Goal: Task Accomplishment & Management: Manage account settings

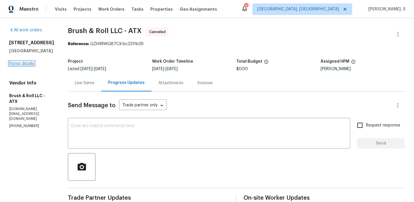
click at [26, 66] on link "Home details" at bounding box center [21, 64] width 25 height 4
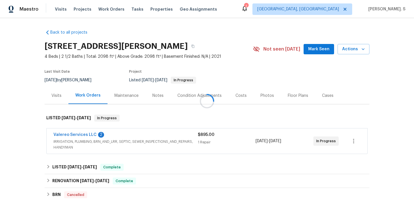
click at [73, 135] on div at bounding box center [207, 101] width 414 height 202
click at [73, 135] on link "Valereo Services LLC" at bounding box center [74, 135] width 43 height 4
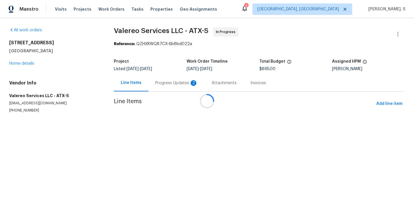
click at [152, 89] on div at bounding box center [207, 101] width 414 height 202
click at [152, 89] on div "Progress Updates 2" at bounding box center [176, 82] width 56 height 17
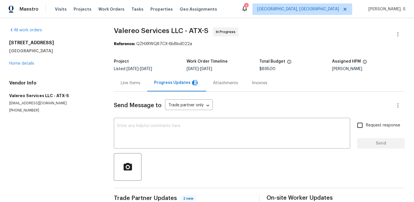
click at [152, 89] on div "Progress Updates 2" at bounding box center [176, 82] width 59 height 17
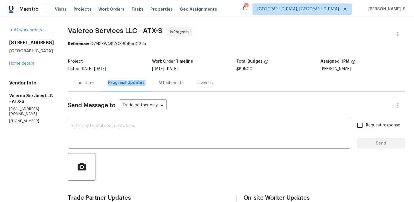
click at [81, 82] on div "Line Items" at bounding box center [85, 83] width 20 height 6
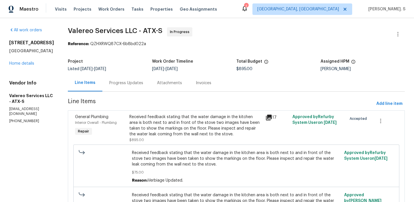
click at [194, 139] on div "Received feedback stating that the water damage in the kitchen area is both nex…" at bounding box center [195, 128] width 133 height 29
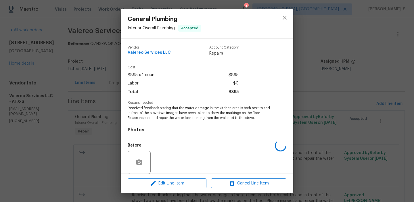
scroll to position [43, 0]
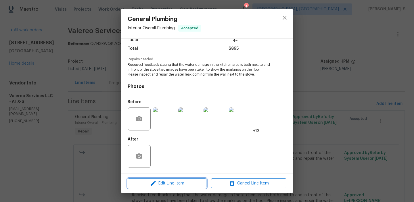
click at [167, 184] on span "Edit Line Item" at bounding box center [166, 183] width 75 height 7
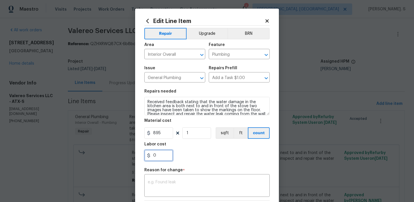
click at [164, 159] on input "0" at bounding box center [158, 155] width 29 height 11
type input "1260"
click at [111, 84] on body "Maestro Visits Projects Work Orders Tasks Properties Geo Assignments 1 Albuquer…" at bounding box center [207, 101] width 414 height 202
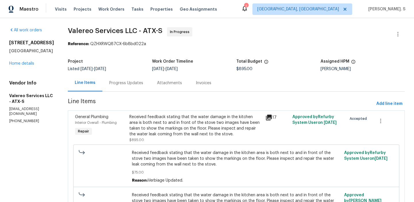
click at [111, 84] on div "Progress Updates" at bounding box center [126, 83] width 34 height 6
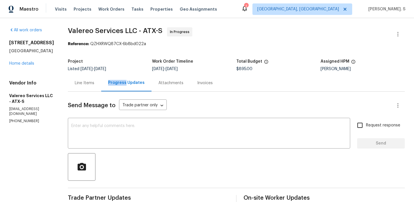
click at [81, 82] on div "Line Items" at bounding box center [85, 83] width 20 height 6
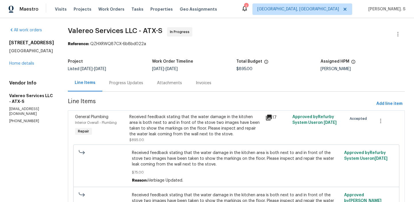
click at [179, 139] on div "Received feedback stating that the water damage in the kitchen area is both nex…" at bounding box center [195, 128] width 133 height 29
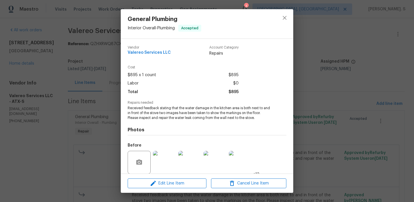
scroll to position [43, 0]
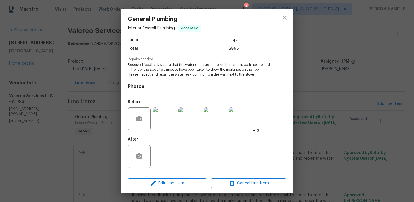
click at [165, 188] on div "Edit Line Item Cancel Line Item" at bounding box center [207, 183] width 172 height 19
click at [166, 184] on span "Edit Line Item" at bounding box center [166, 183] width 75 height 7
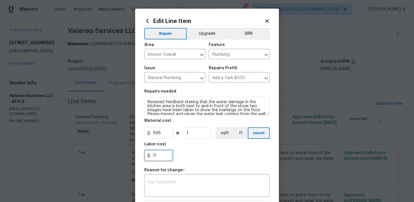
click at [160, 160] on input "0" at bounding box center [158, 155] width 29 height 11
type input "1260"
click at [163, 193] on div "x ​" at bounding box center [206, 186] width 125 height 21
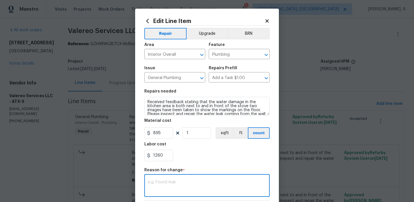
click at [161, 177] on div "x ​" at bounding box center [206, 186] width 125 height 21
paste textarea "(GJ) Updated cost per BR team approval"
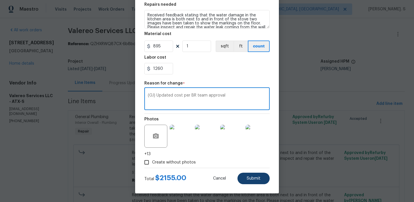
type textarea "(GJ) Updated cost per BR team approval"
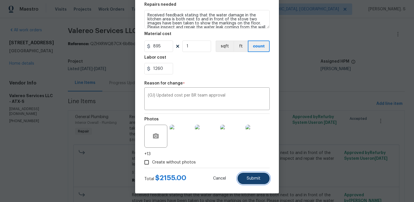
click at [253, 181] on button "Submit" at bounding box center [253, 178] width 32 height 11
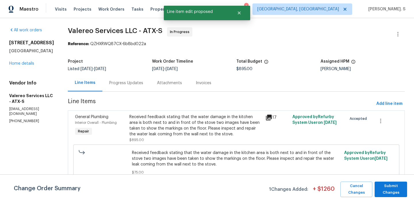
scroll to position [0, 0]
click at [386, 187] on span "Submit Changes" at bounding box center [390, 189] width 27 height 13
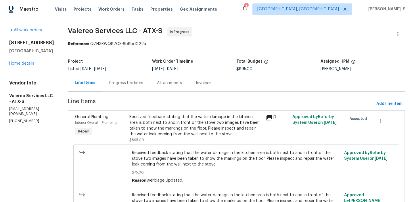
click at [121, 73] on div "Project Listed 7/27/2025 - 8/6/2025 Work Order Timeline 7/30/2025 - 8/1/2025 To…" at bounding box center [236, 65] width 337 height 18
click at [122, 89] on div "Progress Updates" at bounding box center [126, 82] width 48 height 17
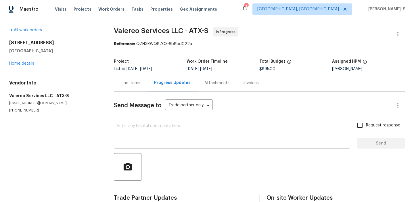
click at [122, 131] on textarea at bounding box center [231, 134] width 229 height 20
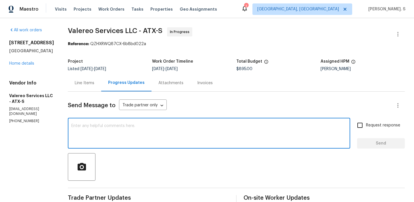
scroll to position [67, 0]
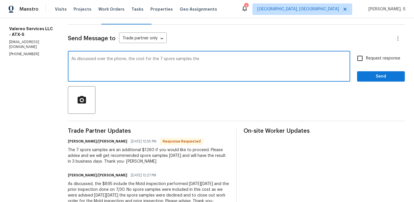
paste textarea "BR team has approved the cost, and it has been updated."
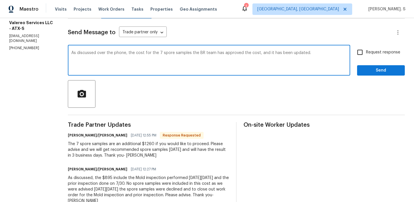
scroll to position [46, 0]
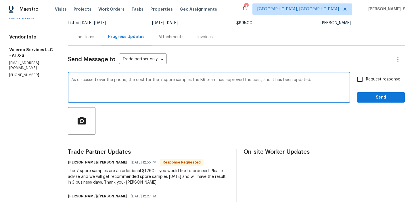
click at [0, 0] on span "approved" at bounding box center [0, 0] width 0 height 0
click at [235, 80] on textarea "As discussed over the phone, the cost for the 7 spore samples the BR team has a…" at bounding box center [208, 88] width 275 height 20
click at [250, 79] on textarea "As discussed over the phone, the cost for the 7 spore samples the BR team has a…" at bounding box center [208, 88] width 275 height 20
click at [320, 82] on textarea "As discussed over the phone, the cost for the 7 spore samples the BR team has a…" at bounding box center [208, 88] width 275 height 20
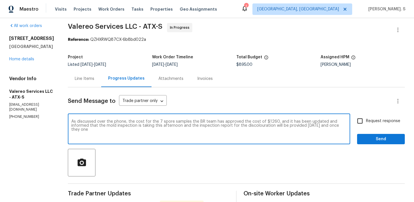
scroll to position [0, 0]
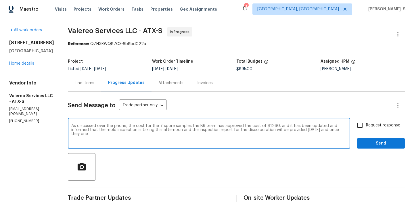
click at [130, 87] on div "Progress Updates" at bounding box center [126, 82] width 50 height 17
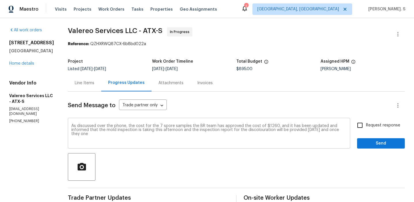
click at [150, 141] on textarea "As discussed over the phone, the cost for the 7 spore samples the BR team has a…" at bounding box center [208, 134] width 275 height 20
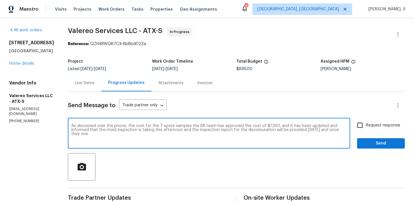
click at [150, 141] on textarea "As discussed over the phone, the cost for the 7 spore samples the BR team has a…" at bounding box center [208, 134] width 275 height 20
click at [0, 0] on qb-div "Add Punctuation Thursday ," at bounding box center [0, 0] width 0 height 0
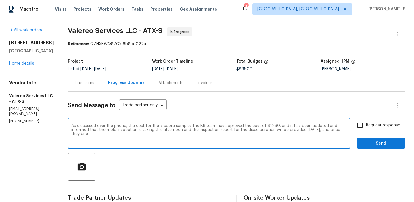
click at [340, 130] on textarea "As discussed over the phone, the cost for the 7 spore samples the BR team has a…" at bounding box center [208, 134] width 275 height 20
drag, startPoint x: 332, startPoint y: 130, endPoint x: 355, endPoint y: 130, distance: 22.7
click at [355, 130] on div "As discussed over the phone, the cost for the 7 spore samples the BR team has a…" at bounding box center [236, 133] width 337 height 29
paste textarea "I'll keep you up to date when I receive information Glory"
click at [333, 131] on textarea "As discussed over the phone, the cost for the 7 spore samples the BR team has a…" at bounding box center [208, 134] width 275 height 20
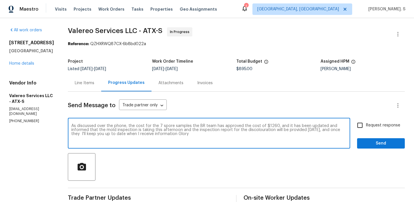
drag, startPoint x: 333, startPoint y: 131, endPoint x: 336, endPoint y: 131, distance: 3.4
click at [336, 131] on textarea "As discussed over the phone, the cost for the 7 spore samples the BR team has a…" at bounding box center [208, 134] width 275 height 20
drag, startPoint x: 132, startPoint y: 133, endPoint x: 185, endPoint y: 133, distance: 52.6
click at [185, 133] on textarea "As discussed over the phone, the cost for the 7 spore samples the BR team has a…" at bounding box center [208, 134] width 275 height 20
click at [184, 133] on textarea "As discussed over the phone, the cost for the 7 spore samples the BR team has a…" at bounding box center [208, 134] width 275 height 20
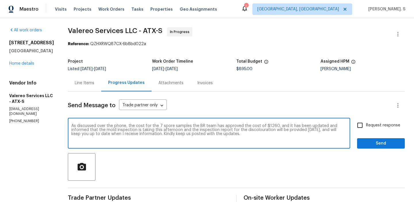
click at [233, 130] on textarea "As discussed over the phone, the cost for the 7 spore samples the BR team has a…" at bounding box center [208, 134] width 275 height 20
click at [0, 0] on div "is" at bounding box center [0, 0] width 0 height 0
click at [206, 130] on textarea "As discussed over the phone, the cost for the 7 spore samples the BR team has a…" at bounding box center [208, 134] width 275 height 20
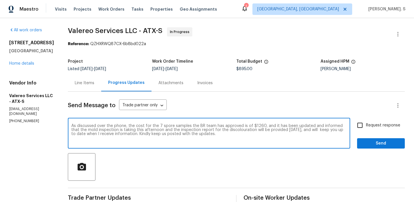
click at [206, 130] on textarea "As discussed over the phone, the cost for the 7 spore samples the BR team has a…" at bounding box center [208, 134] width 275 height 20
click at [0, 0] on div "of" at bounding box center [0, 0] width 0 height 0
click at [224, 135] on textarea "As discussed over the phone, the cost for the 7 spore samples the BR team has a…" at bounding box center [208, 134] width 275 height 20
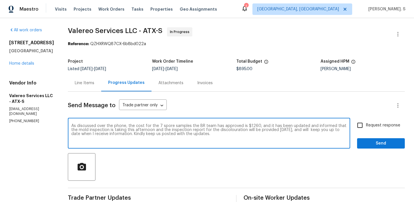
click at [224, 135] on textarea "As discussed over the phone, the cost for the 7 spore samples the BR team has a…" at bounding box center [208, 134] width 275 height 20
click at [215, 128] on textarea "As discussed over the phone, the cost for the 7 spore samples the BR team has a…" at bounding box center [208, 134] width 275 height 20
click at [235, 126] on textarea "As discussed over the phone, the cost for the 7 spore samples the BR team has a…" at bounding box center [208, 134] width 275 height 20
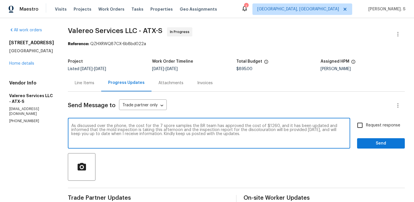
click at [235, 126] on textarea "As discussed over the phone, the cost for the 7 spore samples the BR team has a…" at bounding box center [208, 134] width 275 height 20
click at [0, 0] on span "Consider using regional language" at bounding box center [0, 0] width 0 height 0
click at [0, 0] on qb-div "Complete the sentence taking place" at bounding box center [0, 0] width 0 height 0
click at [89, 130] on textarea "As discussed over the phone, the cost for the 7 spore samples the BR team has a…" at bounding box center [208, 134] width 275 height 20
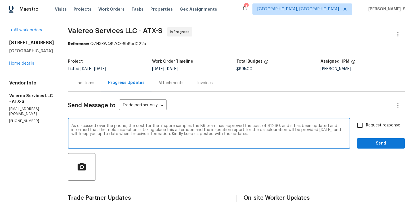
click at [89, 130] on textarea "As discussed over the phone, the cost for the 7 spore samples the BR team has a…" at bounding box center [208, 134] width 275 height 20
click at [0, 0] on span "and" at bounding box center [0, 0] width 0 height 0
click at [296, 136] on textarea "As discussed over the phone, the cost for the 7 spore samples the BR team has a…" at bounding box center [208, 134] width 275 height 20
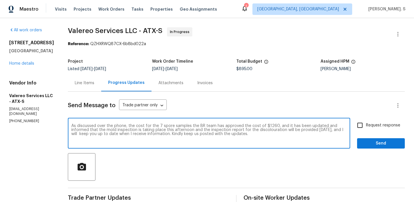
type textarea "As discussed over the phone, the cost for the 7 spore samples the BR team has a…"
click at [366, 133] on div "Request response Send" at bounding box center [381, 133] width 48 height 29
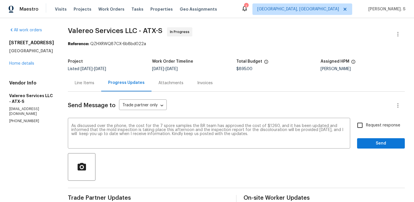
click at [368, 127] on span "Request response" at bounding box center [383, 125] width 34 height 6
click at [366, 127] on input "Request response" at bounding box center [360, 125] width 12 height 12
checkbox input "true"
click at [369, 143] on span "Send" at bounding box center [381, 143] width 39 height 7
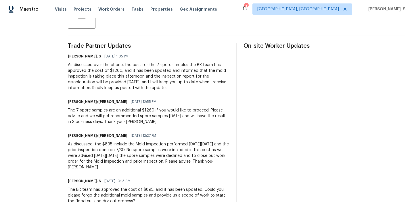
scroll to position [161, 0]
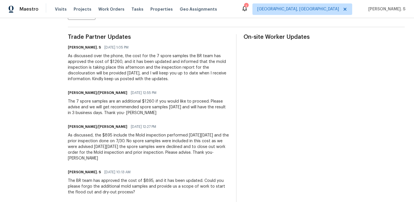
click at [93, 103] on div "The 7 spore samples are an additional $1260 if you would like to proceed. Pleas…" at bounding box center [148, 107] width 161 height 17
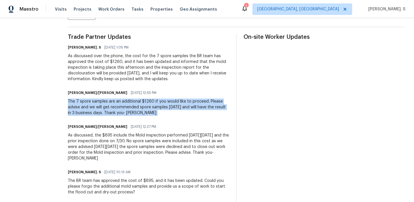
copy div "The 7 spore samples are an additional $1260 if you would like to proceed. Pleas…"
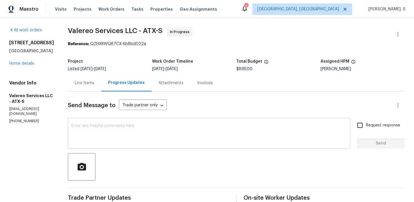
click at [137, 129] on textarea at bounding box center [208, 134] width 275 height 20
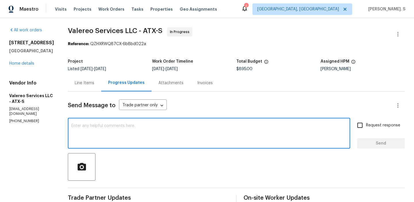
click at [75, 79] on div "Line Items" at bounding box center [84, 82] width 33 height 17
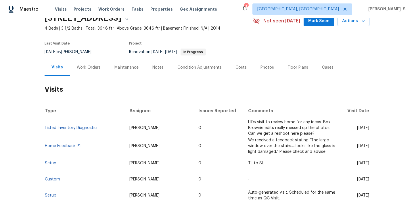
scroll to position [30, 0]
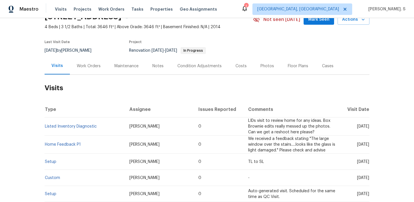
click at [86, 73] on div "Work Orders" at bounding box center [89, 65] width 38 height 17
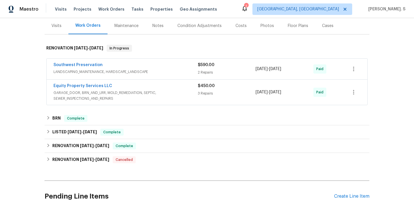
scroll to position [147, 0]
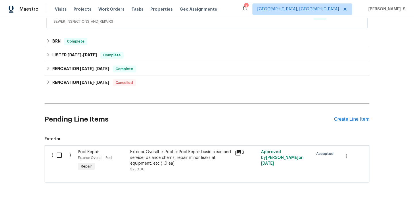
click at [340, 116] on div "Pending Line Items Create Line Item" at bounding box center [207, 119] width 325 height 27
click at [340, 118] on div "Create Line Item" at bounding box center [351, 119] width 35 height 5
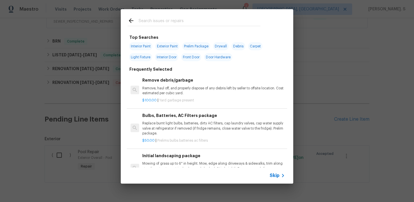
click at [189, 77] on h6 "Remove debris/garbage" at bounding box center [213, 80] width 143 height 6
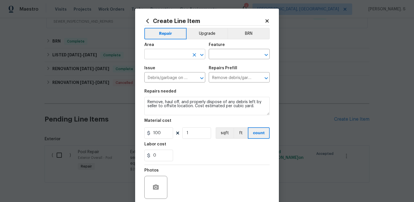
click at [205, 53] on icon "Open" at bounding box center [201, 54] width 7 height 7
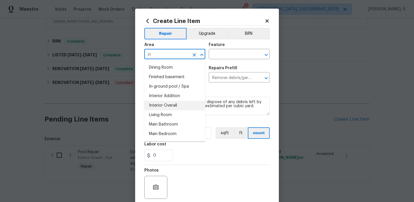
click at [168, 106] on li "Interior Overall" at bounding box center [174, 105] width 61 height 9
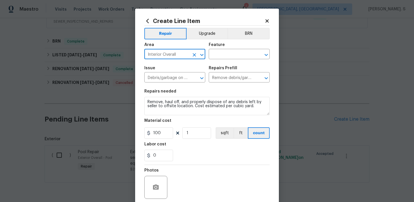
type input "Interior Overall"
click at [271, 56] on div "Create Line Item Repair Upgrade BRN Area Interior Overall ​ Feature ​ Issue Deb…" at bounding box center [207, 124] width 144 height 230
click at [263, 54] on icon "Open" at bounding box center [266, 54] width 7 height 7
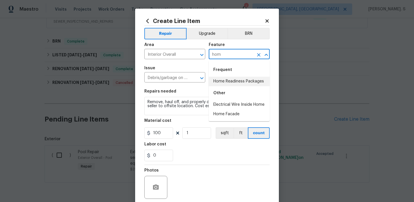
click at [242, 83] on li "Home Readiness Packages" at bounding box center [239, 81] width 61 height 9
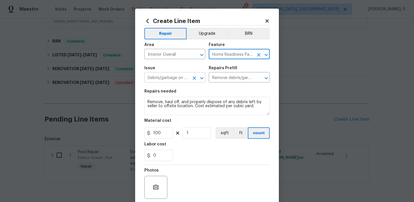
click at [204, 79] on icon "Open" at bounding box center [201, 78] width 7 height 7
type input "Home Readiness Packages"
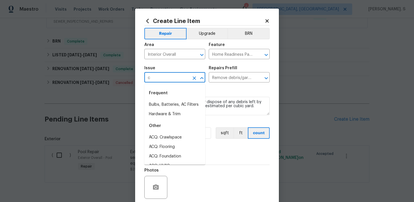
scroll to position [0, 0]
type input "c"
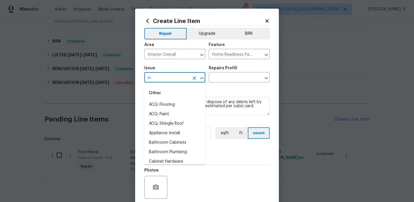
type input "i"
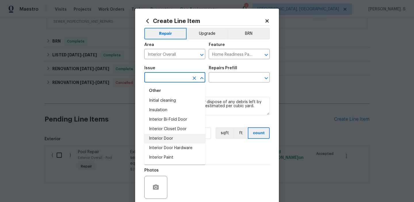
scroll to position [757, 0]
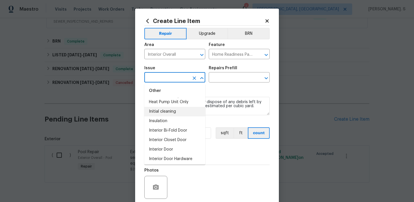
click at [170, 114] on li "Initial cleaning" at bounding box center [174, 111] width 61 height 9
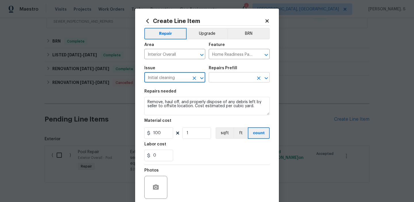
click at [269, 79] on icon "Open" at bounding box center [266, 78] width 7 height 7
type input "Initial cleaning"
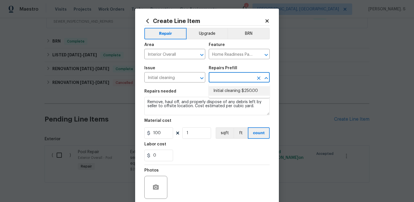
click at [247, 86] on li "Initial cleaning $250.00" at bounding box center [239, 90] width 61 height 9
type input "Initial cleaning $250.00"
type textarea "1. Wipe down exterior doors and trim. 2. Clean out all exterior light fixtures …"
type input "250"
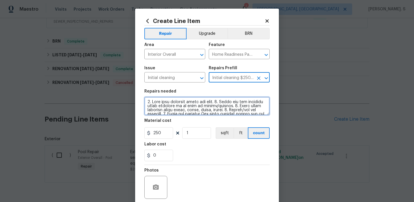
click at [204, 105] on textarea at bounding box center [206, 106] width 125 height 18
paste textarea ": Received feedback there is dog feces, pizza and underwear in the house. Pleas…"
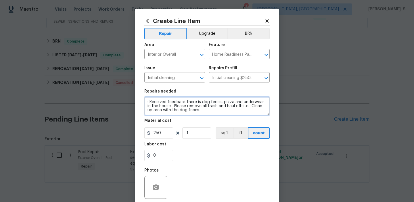
click at [150, 103] on textarea ": Received feedback there is dog feces, pizza and underwear in the house. Pleas…" at bounding box center [206, 106] width 125 height 18
type textarea "Received feedback there is dog feces, pizza and underwear in the house. Please …"
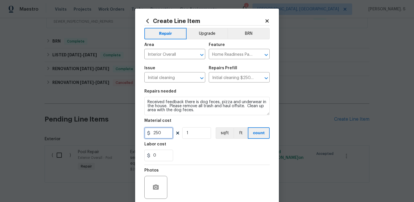
click at [161, 129] on input "250" at bounding box center [158, 132] width 29 height 11
click at [160, 134] on input "75" at bounding box center [158, 132] width 29 height 11
type input "125"
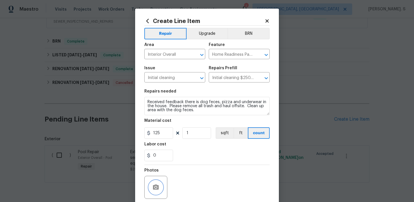
click at [161, 183] on button "button" at bounding box center [156, 188] width 14 height 14
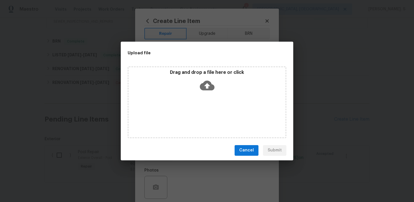
click at [210, 90] on icon at bounding box center [207, 85] width 15 height 10
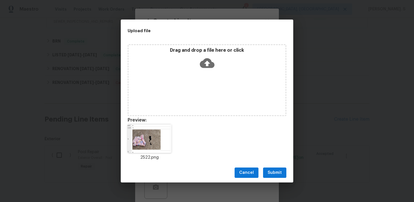
click at [265, 170] on button "Submit" at bounding box center [274, 173] width 23 height 11
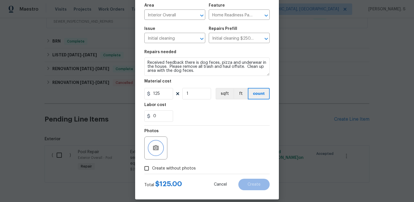
scroll to position [46, 0]
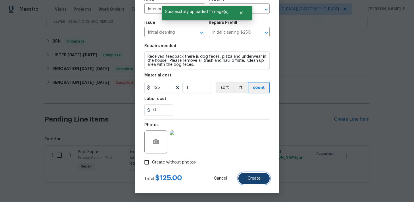
click at [261, 176] on button "Create" at bounding box center [253, 178] width 31 height 11
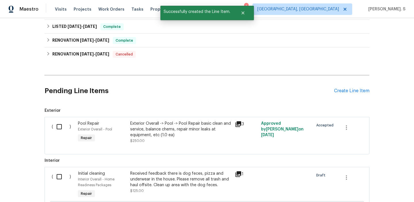
scroll to position [250, 0]
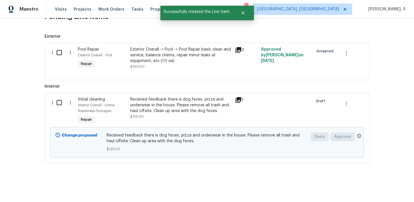
click at [61, 107] on input "checkbox" at bounding box center [61, 103] width 16 height 12
checkbox input "true"
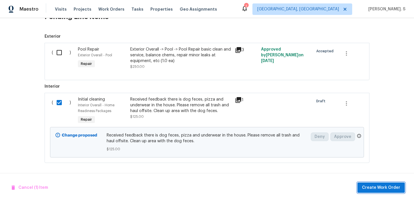
click at [373, 190] on span "Create Work Order" at bounding box center [381, 187] width 38 height 7
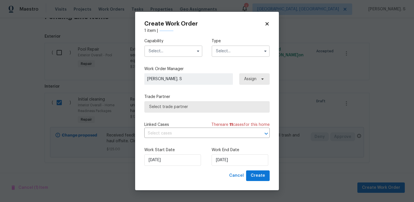
click at [173, 41] on label "Capability" at bounding box center [173, 41] width 58 height 6
click at [171, 49] on input "text" at bounding box center [173, 50] width 58 height 11
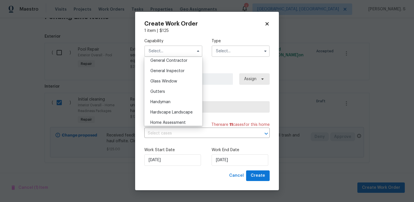
scroll to position [284, 0]
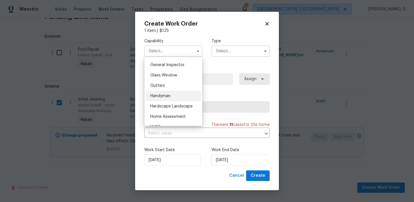
click at [174, 93] on div "Handyman" at bounding box center [173, 96] width 55 height 10
type input "Handyman"
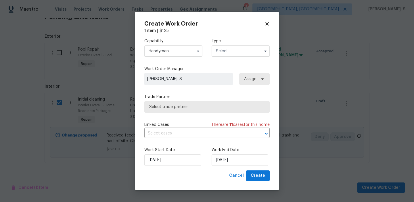
click at [238, 51] on input "text" at bounding box center [241, 50] width 58 height 11
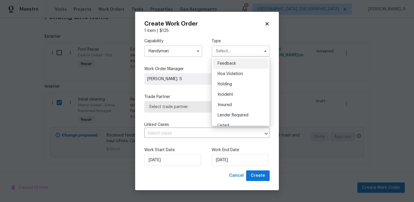
click at [237, 67] on div "Feedback" at bounding box center [240, 63] width 55 height 10
type input "Feedback"
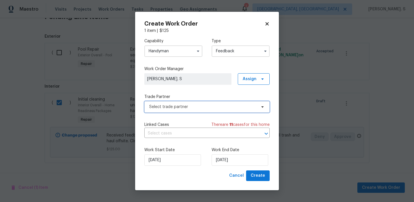
click at [208, 109] on span "Select trade partner" at bounding box center [202, 107] width 107 height 6
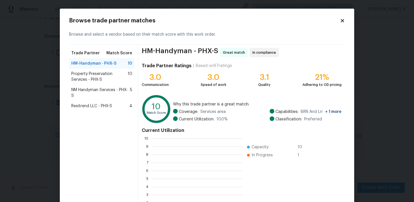
scroll to position [80, 91]
click at [93, 85] on div "NM Handyman Services - PHX-S 5" at bounding box center [102, 93] width 66 height 16
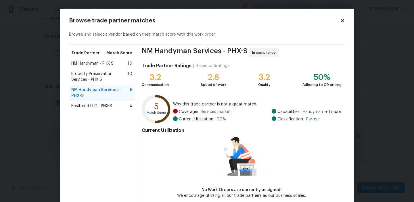
scroll to position [28, 0]
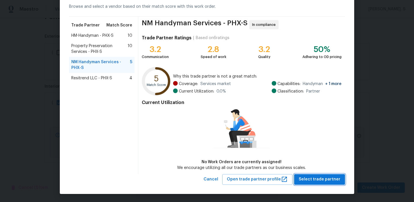
click at [314, 179] on span "Select trade partner" at bounding box center [320, 179] width 42 height 7
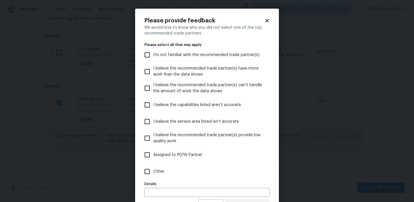
scroll to position [0, 0]
click at [153, 173] on span "Other" at bounding box center [158, 172] width 11 height 6
click at [153, 173] on input "Other" at bounding box center [147, 172] width 12 height 12
checkbox input "true"
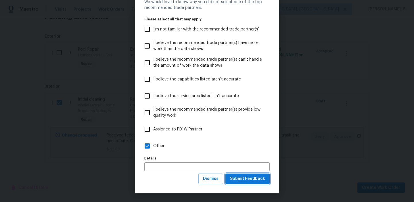
click at [252, 174] on button "Submit Feedback" at bounding box center [247, 179] width 44 height 11
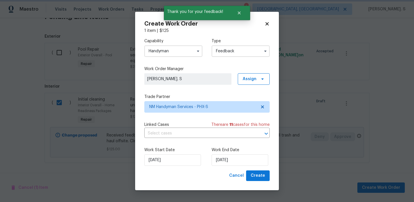
scroll to position [0, 0]
click at [168, 130] on input "text" at bounding box center [198, 133] width 109 height 9
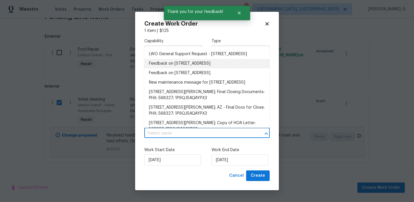
click at [177, 68] on li "Feedback on 2522 W Brisa Dr, Phoenix, AZ 85085" at bounding box center [206, 63] width 125 height 9
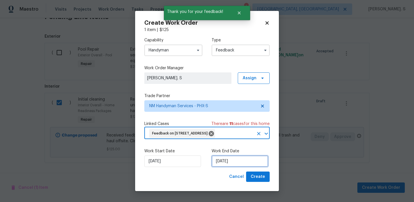
click at [230, 162] on input "[DATE]" at bounding box center [240, 161] width 57 height 11
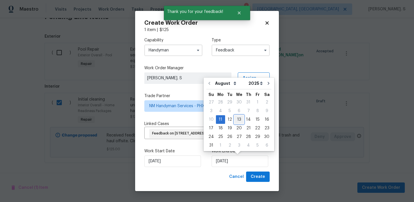
click at [238, 123] on div "13" at bounding box center [238, 120] width 9 height 8
type input "[DATE]"
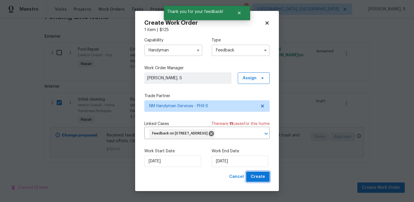
click at [260, 180] on span "Create" at bounding box center [258, 176] width 14 height 7
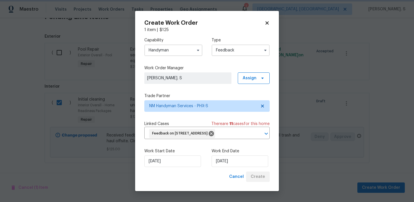
checkbox input "false"
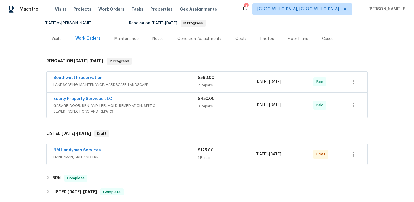
scroll to position [90, 0]
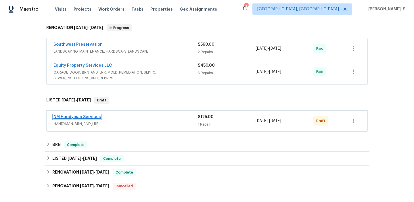
click at [89, 116] on link "NM Handyman Services" at bounding box center [76, 117] width 47 height 4
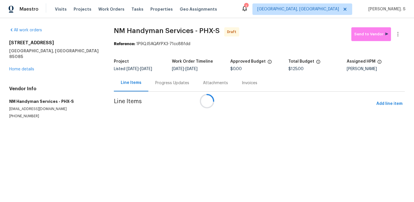
click at [162, 77] on div at bounding box center [207, 101] width 414 height 202
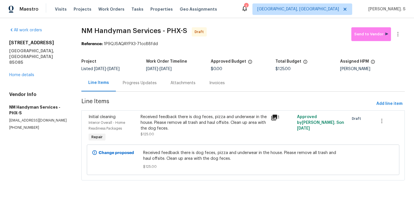
click at [161, 83] on div "Progress Updates" at bounding box center [140, 82] width 48 height 17
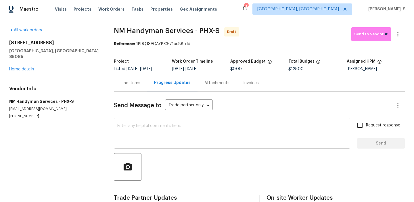
click at [168, 129] on textarea at bounding box center [231, 134] width 229 height 20
paste textarea "Hi, this is Glory with Opendoor. I’m confirming you received the WO for the pro…"
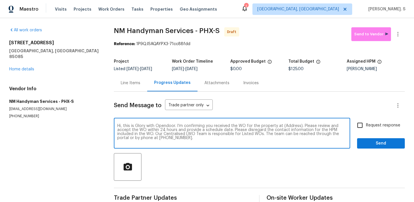
click at [292, 127] on textarea "Hi, this is Glory with Opendoor. I’m confirming you received the WO for the pro…" at bounding box center [231, 134] width 229 height 20
paste textarea "[STREET_ADDRESS]"
type textarea "Hi, this is Glory with Opendoor. I’m confirming you received the WO for the pro…"
click at [394, 27] on div "All work orders [STREET_ADDRESS][PERSON_NAME] Home details Vendor Info NM Handy…" at bounding box center [207, 115] width 414 height 195
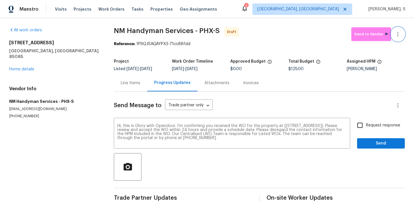
click at [397, 31] on icon "button" at bounding box center [397, 34] width 7 height 7
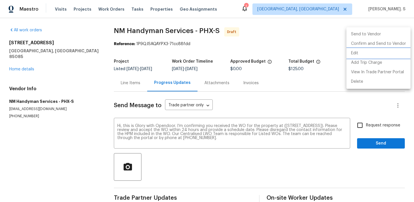
click at [367, 54] on li "Edit" at bounding box center [378, 53] width 64 height 9
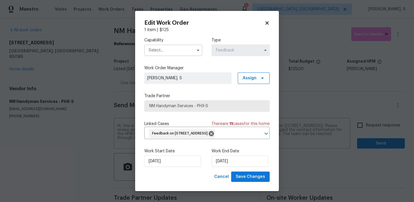
click at [175, 53] on input "text" at bounding box center [173, 50] width 58 height 11
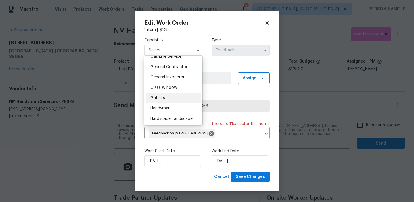
scroll to position [275, 0]
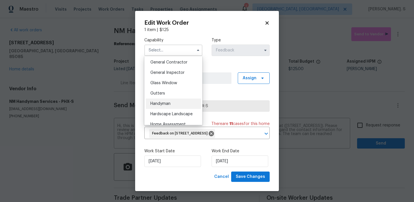
click at [174, 99] on div "Handyman" at bounding box center [173, 104] width 55 height 10
type input "Handyman"
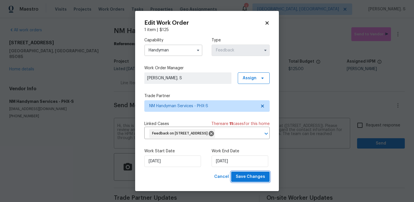
click at [260, 174] on span "Save Changes" at bounding box center [250, 176] width 29 height 7
click at [369, 121] on body "Maestro Visits Projects Work Orders Tasks Properties Geo Assignments 1 [GEOGRAP…" at bounding box center [207, 101] width 414 height 202
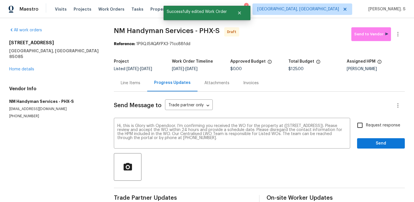
click at [373, 126] on span "Request response" at bounding box center [383, 125] width 34 height 6
click at [366, 126] on input "Request response" at bounding box center [360, 125] width 12 height 12
checkbox input "true"
click at [373, 142] on span "Send" at bounding box center [381, 143] width 39 height 7
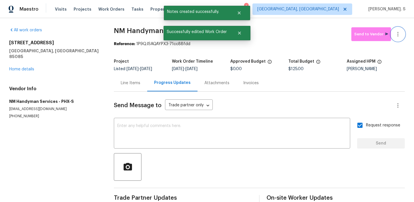
click at [396, 38] on button "button" at bounding box center [398, 34] width 14 height 14
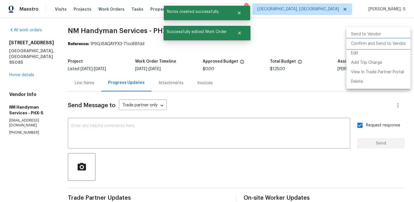
click at [393, 41] on li "Confirm and Send to Vendor" at bounding box center [378, 43] width 64 height 9
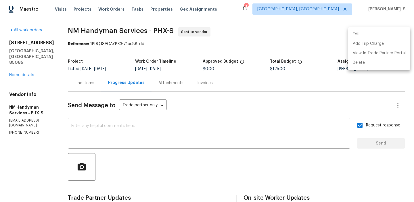
click at [141, 36] on div at bounding box center [207, 101] width 414 height 202
click at [141, 36] on div "Edit Add Trip Charge View In Trade Partner Portal Delete" at bounding box center [207, 101] width 414 height 202
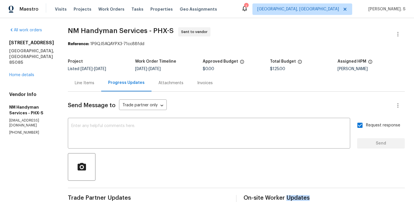
click at [141, 36] on span "NM Handyman Services - PHX-S Sent to vendor" at bounding box center [229, 34] width 323 height 14
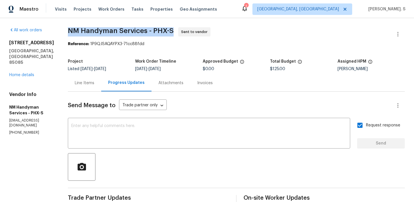
click at [141, 36] on span "NM Handyman Services - PHX-S Sent to vendor" at bounding box center [229, 34] width 323 height 14
copy span "NM Handyman Services - PHX-S"
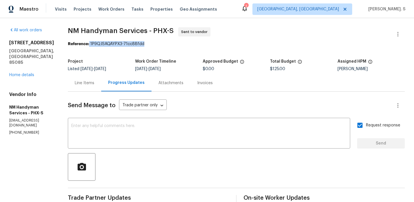
drag, startPoint x: 88, startPoint y: 44, endPoint x: 186, endPoint y: 44, distance: 97.7
click at [186, 44] on div "Reference: 1P9QJSAQAYPX3-71cc88fdd" at bounding box center [236, 44] width 337 height 6
copy div "1P9QJSAQAYPX3-71cc88fdd"
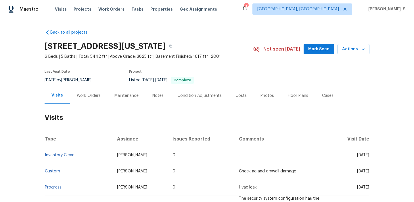
click at [103, 91] on div "Work Orders" at bounding box center [89, 95] width 38 height 17
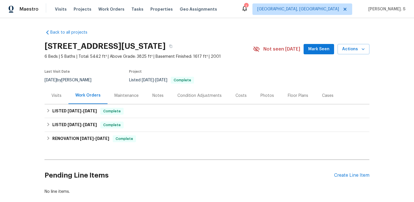
scroll to position [32, 0]
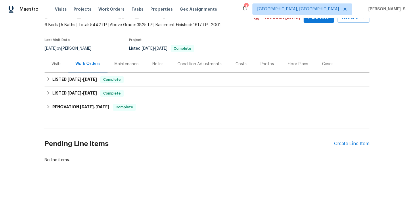
click at [362, 147] on div "Pending Line Items Create Line Item" at bounding box center [207, 144] width 325 height 27
click at [351, 145] on div "Create Line Item" at bounding box center [351, 143] width 35 height 5
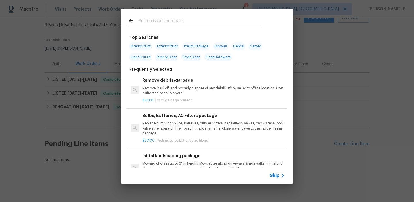
click at [203, 85] on div "Remove debris/garbage Remove, haul off, and properly dispose of any debris left…" at bounding box center [213, 86] width 143 height 19
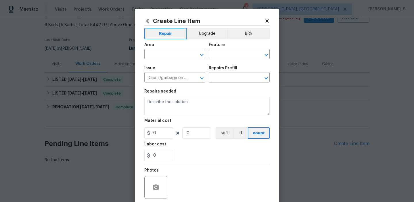
type input "Remove debris/garbage $35.00"
type textarea "Remove, haul off, and properly dispose of any debris left by seller to offsite …"
type input "35"
type input "1"
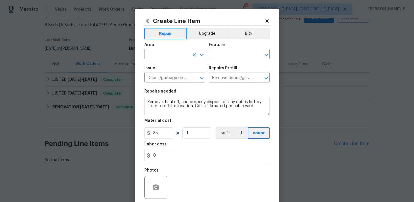
click at [204, 53] on icon "Open" at bounding box center [201, 54] width 7 height 7
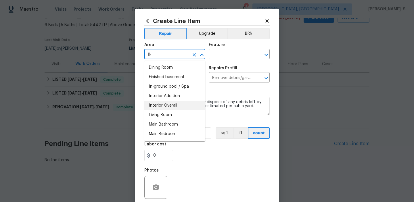
click at [163, 109] on li "Interior Overall" at bounding box center [174, 105] width 61 height 9
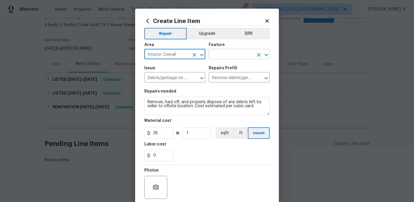
click at [266, 54] on icon "Open" at bounding box center [266, 54] width 7 height 7
type input "Interior Overall"
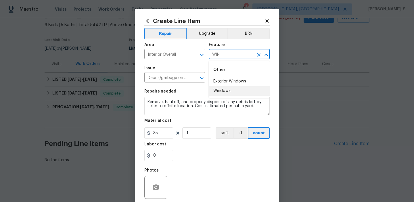
click at [244, 89] on li "Windows" at bounding box center [239, 90] width 61 height 9
click at [204, 76] on icon "Open" at bounding box center [201, 78] width 7 height 7
type input "Windows"
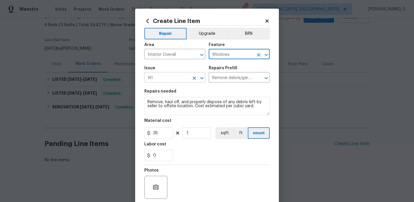
scroll to position [0, 0]
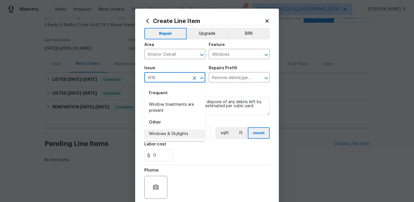
click at [179, 133] on li "Windows & Skylights" at bounding box center [174, 133] width 61 height 9
type input "Windows & Skylights"
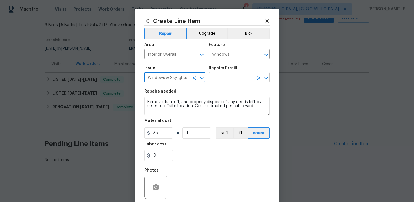
click at [267, 74] on button "Open" at bounding box center [266, 78] width 8 height 8
type input "Windows & Skylights"
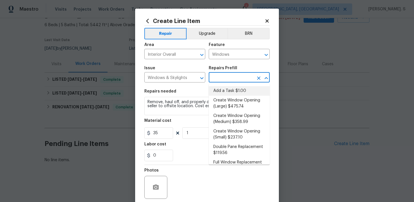
click at [243, 89] on li "Add a Task $1.00" at bounding box center [239, 90] width 61 height 9
type input "Add a Task $1.00"
type textarea "HPM to detail"
type input "1"
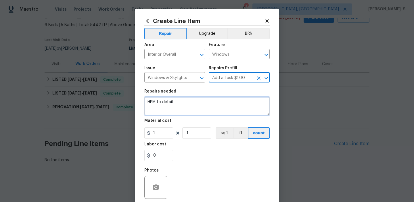
click at [201, 108] on textarea "HPM to detail" at bounding box center [206, 106] width 125 height 18
paste textarea "Some windows are open and cannot be locked. Inspect all windows to identify loc…"
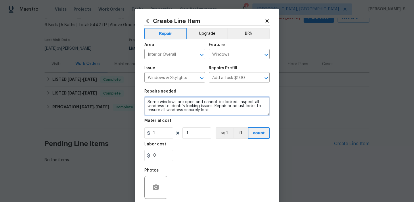
scroll to position [1, 0]
type textarea "Some windows are open and cannot be locked. Inspect all windows to identify loc…"
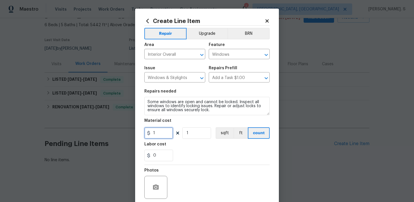
click at [166, 136] on input "1" at bounding box center [158, 132] width 29 height 11
type input "75"
click at [155, 184] on button "button" at bounding box center [156, 188] width 14 height 14
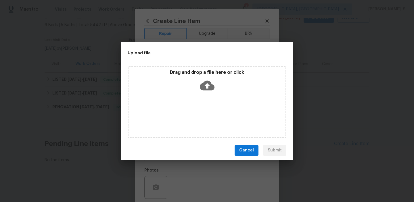
click at [200, 105] on div "Drag and drop a file here or click" at bounding box center [207, 102] width 159 height 72
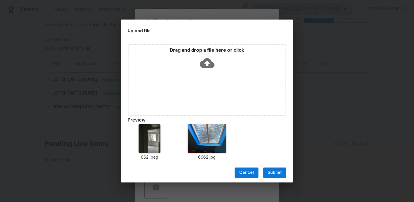
click at [271, 175] on span "Submit" at bounding box center [275, 172] width 14 height 7
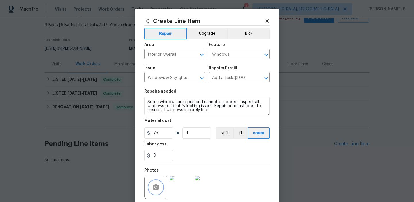
scroll to position [46, 0]
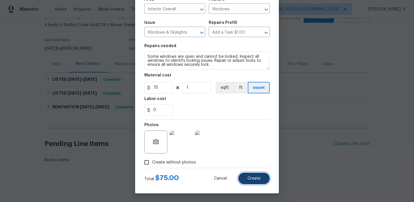
click at [258, 174] on button "Create" at bounding box center [253, 178] width 31 height 11
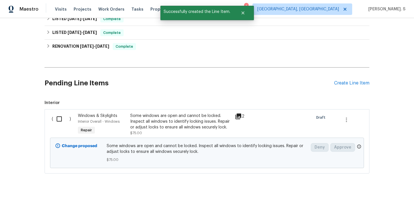
scroll to position [103, 0]
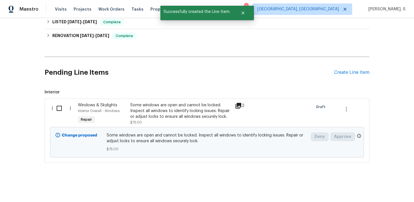
click at [62, 105] on input "checkbox" at bounding box center [61, 108] width 16 height 12
checkbox input "true"
click at [368, 186] on span "Create Work Order" at bounding box center [381, 187] width 38 height 7
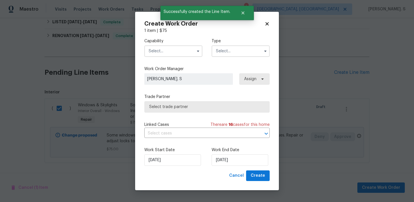
click at [177, 52] on input "text" at bounding box center [173, 50] width 58 height 11
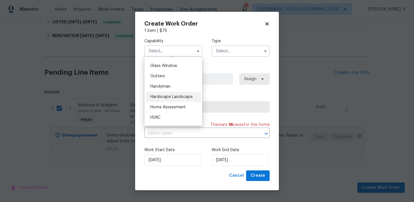
scroll to position [311, 0]
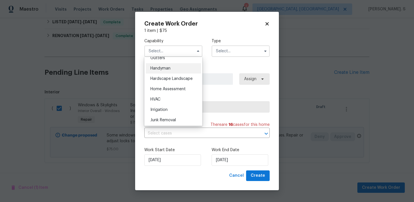
click at [165, 68] on span "Handyman" at bounding box center [160, 68] width 20 height 4
type input "Handyman"
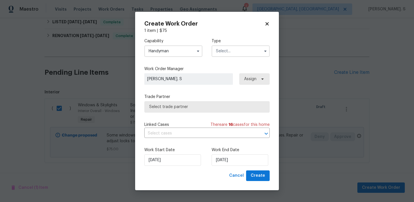
click at [226, 53] on input "text" at bounding box center [241, 50] width 58 height 11
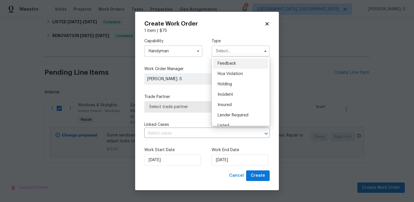
click at [226, 61] on div "Feedback" at bounding box center [240, 63] width 55 height 10
type input "Feedback"
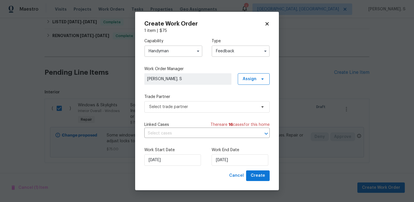
click at [203, 113] on div "Capability Handyman Type Feedback Work Order Manager Glory Joyce. S Assign Trad…" at bounding box center [206, 102] width 125 height 137
click at [204, 109] on span "Select trade partner" at bounding box center [202, 107] width 107 height 6
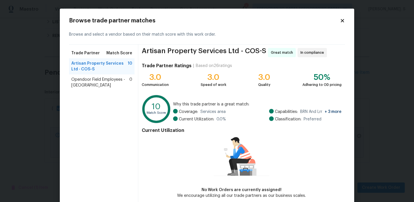
click at [110, 66] on span "Artisan Property Services Ltd - COS-S" at bounding box center [99, 66] width 56 height 11
click at [109, 75] on div "Opendoor Field Employees - Denver 0" at bounding box center [102, 82] width 66 height 16
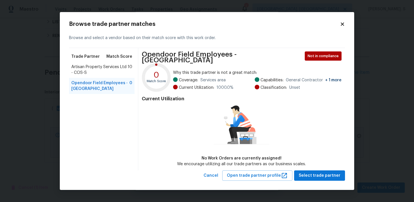
click at [109, 79] on div "Opendoor Field Employees - Denver 0" at bounding box center [102, 86] width 66 height 16
click at [111, 74] on span "Artisan Property Services Ltd - COS-S" at bounding box center [99, 69] width 56 height 11
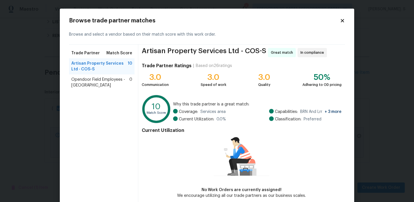
scroll to position [28, 0]
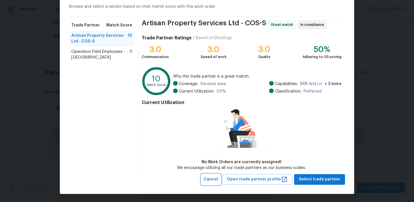
click at [213, 175] on button "Cancel" at bounding box center [210, 179] width 19 height 11
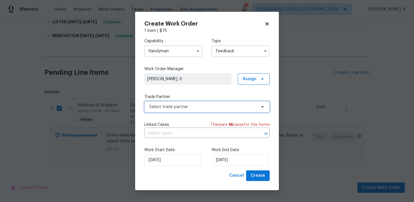
scroll to position [0, 0]
click at [175, 50] on input "Handyman" at bounding box center [173, 50] width 58 height 11
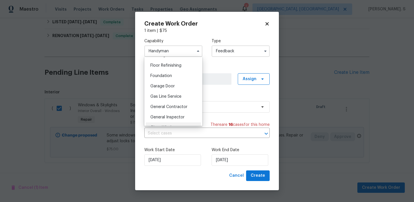
scroll to position [256, 0]
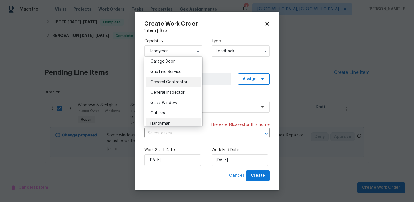
click at [172, 85] on div "General Contractor" at bounding box center [173, 82] width 55 height 10
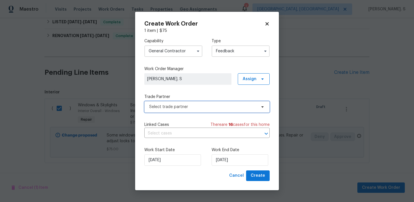
click at [185, 104] on span "Select trade partner" at bounding box center [202, 107] width 107 height 6
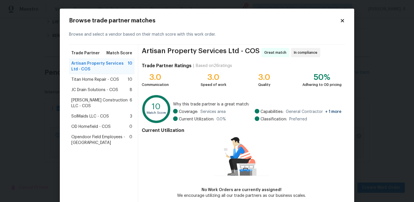
click at [90, 82] on span "Titan Home Repair - COS" at bounding box center [95, 80] width 48 height 6
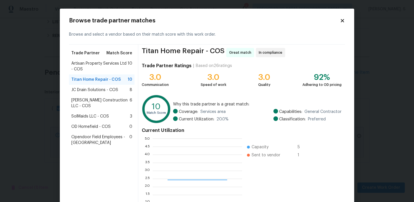
scroll to position [80, 89]
click at [111, 70] on span "Artisan Property Services Ltd - COS" at bounding box center [99, 66] width 56 height 11
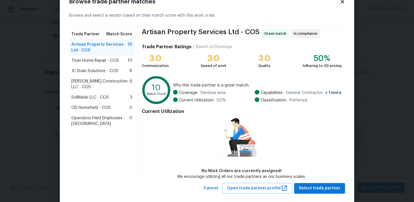
scroll to position [28, 0]
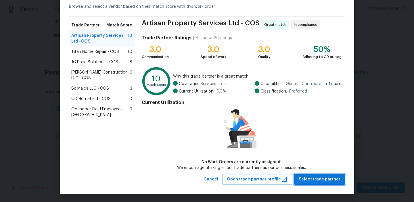
click at [317, 180] on span "Select trade partner" at bounding box center [320, 179] width 42 height 7
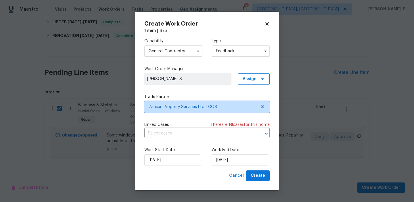
scroll to position [0, 0]
click at [191, 49] on input "General Contractor" at bounding box center [173, 50] width 58 height 11
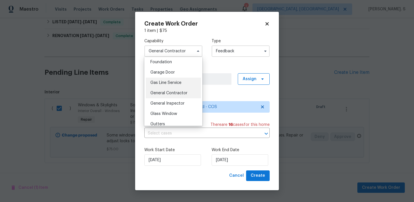
scroll to position [284, 0]
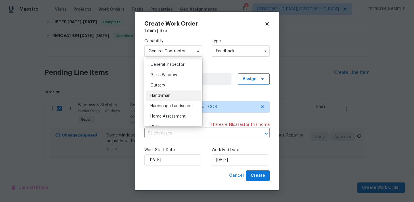
click at [170, 93] on div "Handyman" at bounding box center [173, 96] width 55 height 10
type input "Handyman"
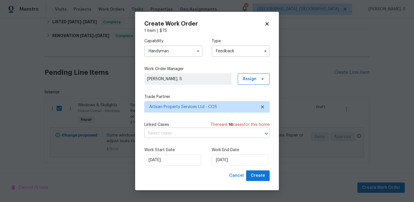
click at [186, 133] on input "text" at bounding box center [198, 133] width 109 height 9
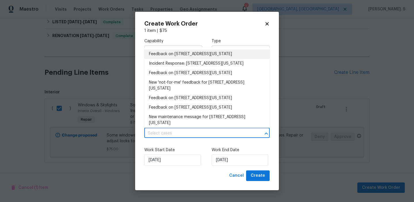
click at [187, 52] on li "Feedback on 6662 Barrel Race Dr, Colorado Springs, CO 80923" at bounding box center [206, 53] width 125 height 9
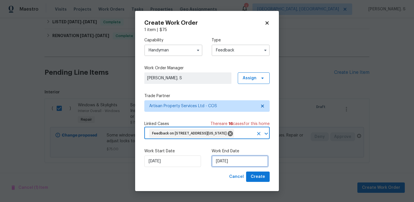
click at [232, 165] on input "8/11/2025" at bounding box center [240, 161] width 57 height 11
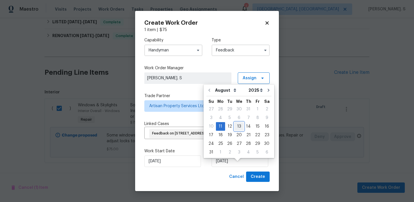
click at [237, 128] on div "13" at bounding box center [238, 126] width 9 height 8
type input "8/13/2025"
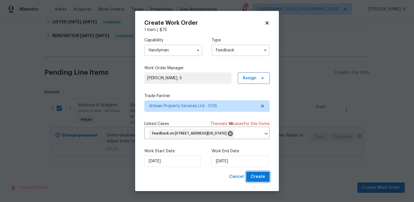
click at [251, 182] on button "Create" at bounding box center [258, 177] width 24 height 11
checkbox input "false"
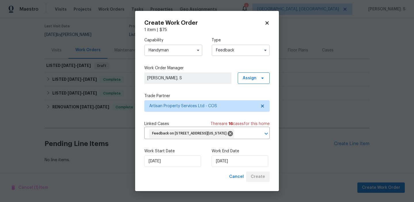
scroll to position [45, 0]
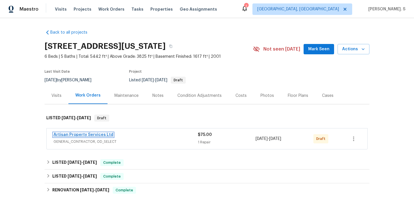
click at [70, 136] on link "Artisan Property Services Ltd" at bounding box center [83, 135] width 60 height 4
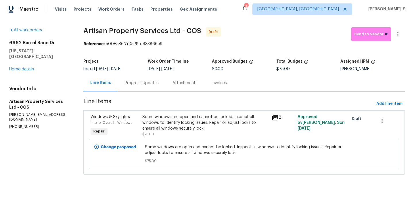
click at [158, 87] on div "Progress Updates" at bounding box center [142, 82] width 48 height 17
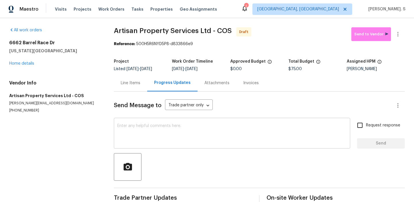
click at [182, 142] on textarea at bounding box center [231, 134] width 229 height 20
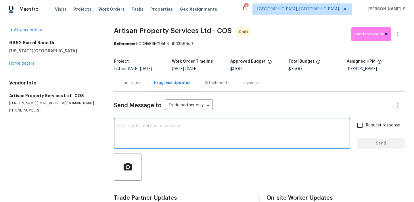
paste textarea "Hi, this is Glory with Opendoor. I’m confirming you received the WO for the pro…"
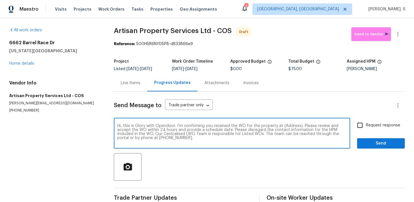
click at [290, 127] on textarea "Hi, this is Glory with Opendoor. I’m confirming you received the WO for the pro…" at bounding box center [231, 134] width 229 height 20
paste textarea "6662 Barrel Race Dr, Colorado Springs, CO 80923"
type textarea "Hi, this is Glory with Opendoor. I’m confirming you received the WO for the pro…"
click at [402, 32] on button "button" at bounding box center [398, 34] width 14 height 14
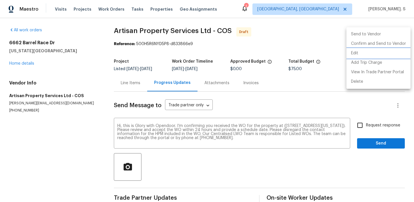
click at [387, 55] on li "Edit" at bounding box center [378, 53] width 64 height 9
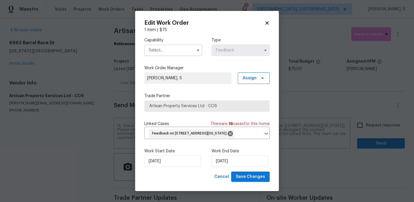
click at [179, 45] on input "text" at bounding box center [173, 50] width 58 height 11
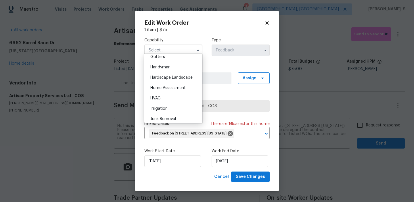
scroll to position [310, 0]
click at [179, 64] on div "Handyman" at bounding box center [173, 66] width 55 height 10
type input "Handyman"
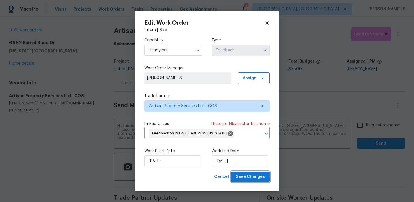
click at [237, 182] on button "Save Changes" at bounding box center [250, 177] width 39 height 11
click at [388, 120] on body "Maestro Visits Projects Work Orders Tasks Properties Geo Assignments 1 Albuquer…" at bounding box center [207, 101] width 414 height 202
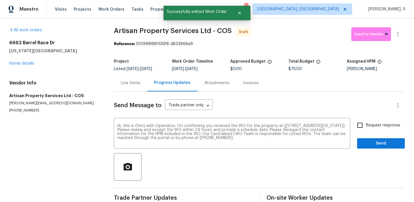
click at [383, 122] on span "Request response" at bounding box center [383, 125] width 34 height 6
click at [366, 122] on input "Request response" at bounding box center [360, 125] width 12 height 12
checkbox input "true"
click at [380, 145] on span "Send" at bounding box center [381, 143] width 39 height 7
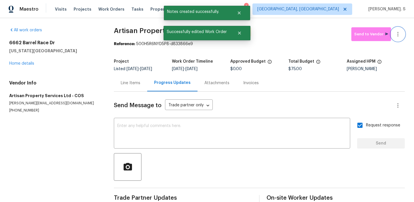
click at [397, 36] on icon "button" at bounding box center [397, 34] width 7 height 7
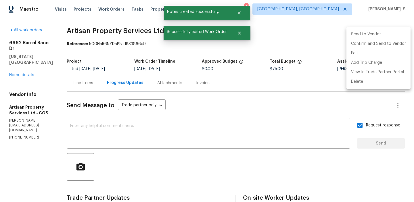
click at [396, 44] on li "Confirm and Send to Vendor" at bounding box center [378, 43] width 64 height 9
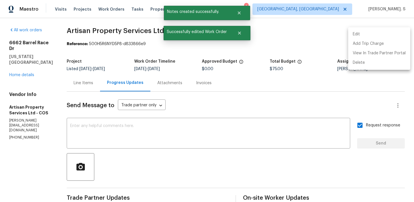
click at [136, 25] on div at bounding box center [207, 101] width 414 height 202
click at [136, 25] on div "Edit Add Trip Charge View In Trade Partner Portal Delete" at bounding box center [207, 101] width 414 height 202
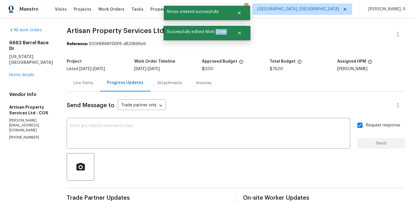
click at [136, 25] on div "All work orders 6662 Barrel Race Dr Colorado Springs, CO 80923 Home details Ven…" at bounding box center [207, 138] width 414 height 241
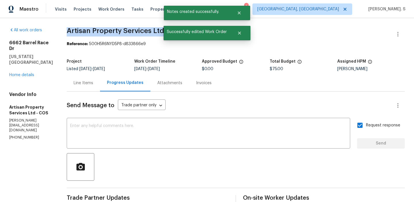
copy span "Artisan Property Services Ltd - COS"
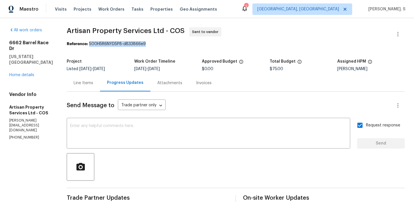
drag, startPoint x: 82, startPoint y: 44, endPoint x: 163, endPoint y: 44, distance: 80.8
click at [163, 44] on div "Reference: 500H5R6NYD5P8-d833866e9" at bounding box center [236, 44] width 338 height 6
copy div "500H5R6NYD5P8-d833866e9"
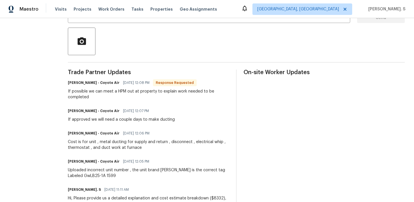
scroll to position [129, 0]
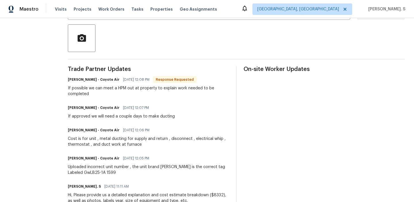
click at [137, 94] on div "If possible we can meet a HPM out at property to explain work needed to be comp…" at bounding box center [148, 90] width 161 height 11
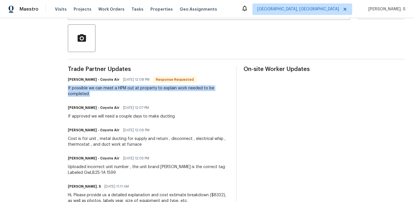
click at [137, 94] on div "If possible we can meet a HPM out at property to explain work needed to be comp…" at bounding box center [148, 90] width 161 height 11
click at [117, 112] on div "[PERSON_NAME] - Coyote Air [DATE] 12:07 PM" at bounding box center [121, 108] width 107 height 8
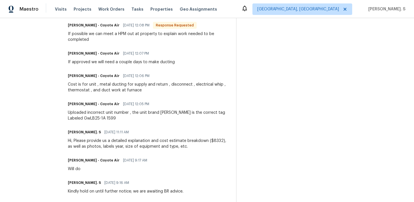
scroll to position [188, 0]
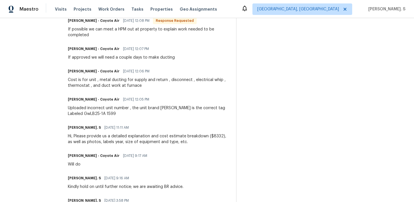
click at [94, 106] on div "Uploaded incorrect unit number , the unit brand [PERSON_NAME] is the correct ta…" at bounding box center [148, 110] width 161 height 11
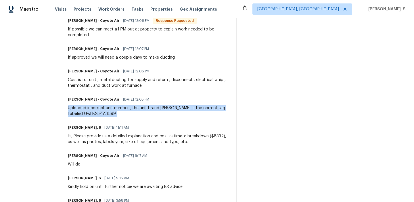
copy div "Uploaded incorrect unit number , the unit brand [PERSON_NAME] is the correct ta…"
click at [101, 88] on div "Cost is for unit , metal ducting for supply and return , disconnect , electrica…" at bounding box center [148, 82] width 161 height 11
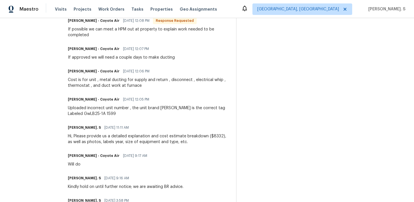
click at [101, 88] on div "Cost is for unit , metal ducting for supply and return , disconnect , electrica…" at bounding box center [148, 82] width 161 height 11
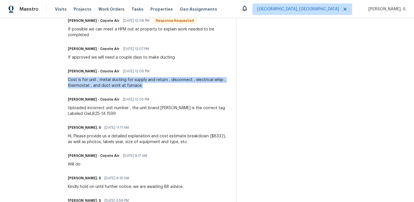
copy div "Cost is for unit , metal ducting for supply and return , disconnect , electrica…"
click at [84, 56] on div "If approved we will need a couple days to make ducting" at bounding box center [121, 58] width 107 height 6
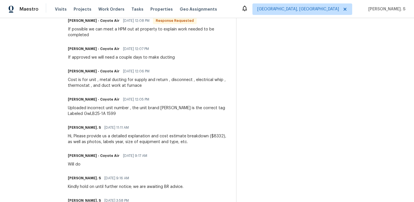
click at [84, 56] on div "If approved we will need a couple days to make ducting" at bounding box center [121, 58] width 107 height 6
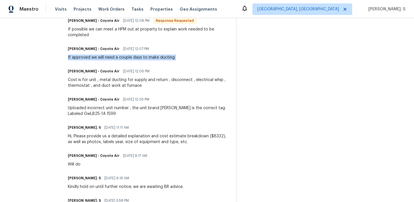
copy div "If approved we will need a couple days to make ducting"
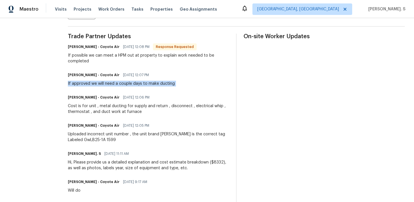
click at [89, 53] on div "If possible we can meet a HPM out at property to explain work needed to be comp…" at bounding box center [148, 58] width 161 height 11
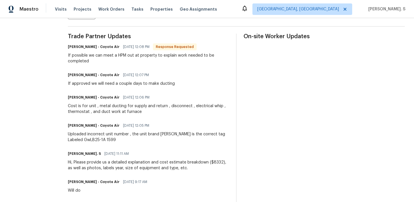
click at [89, 53] on div "If possible we can meet a HPM out at property to explain work needed to be comp…" at bounding box center [148, 58] width 161 height 11
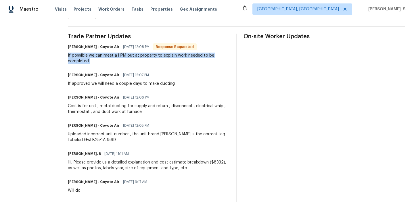
copy div "If possible we can meet a HPM out at property to explain work needed to be comp…"
click at [93, 85] on div "If approved we will need a couple days to make ducting" at bounding box center [121, 84] width 107 height 6
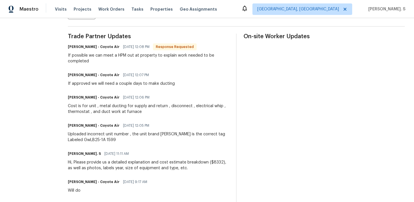
click at [93, 85] on div "If approved we will need a couple days to make ducting" at bounding box center [121, 84] width 107 height 6
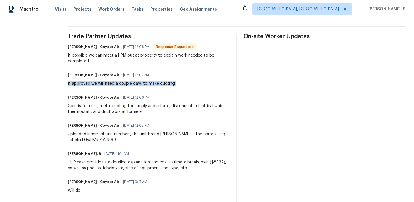
copy div "If approved we will need a couple days to make ducting"
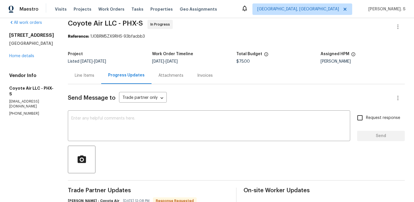
scroll to position [0, 0]
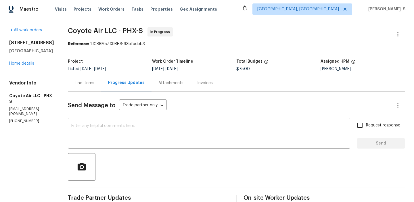
click at [75, 85] on div "Line Items" at bounding box center [85, 83] width 20 height 6
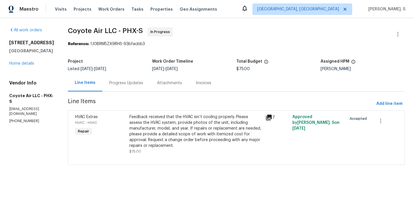
click at [132, 86] on div "Progress Updates" at bounding box center [126, 82] width 48 height 17
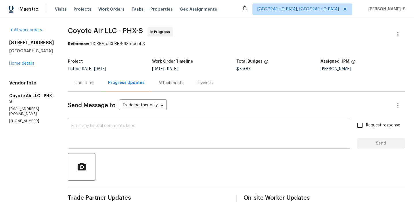
click at [162, 126] on textarea at bounding box center [208, 134] width 275 height 20
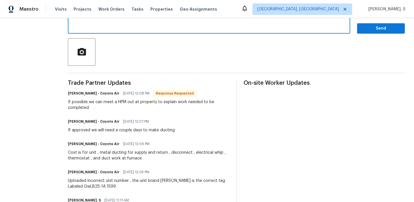
scroll to position [183, 0]
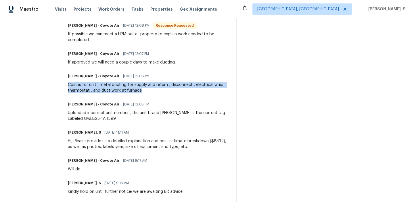
drag, startPoint x: 61, startPoint y: 85, endPoint x: 138, endPoint y: 95, distance: 77.2
click at [138, 95] on div "All work orders 10116 W Clair Dr Sun City, AZ 85351 Home details Vendor Info Co…" at bounding box center [207, 124] width 414 height 579
copy div "Cost is for unit , metal ducting for supply and return , disconnect , electrica…"
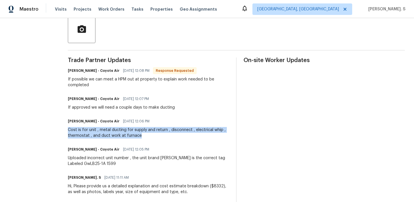
scroll to position [24, 0]
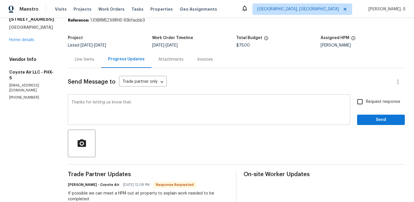
click at [156, 108] on textarea "Thanks for letting us know that." at bounding box center [208, 110] width 275 height 20
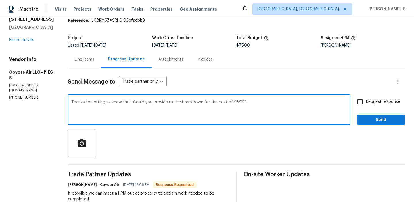
paste textarea "Cost is for unit , metal ducting for supply and return , disconnect , electrica…"
type textarea "Thanks for letting us know that. Could you provide us the breakdown for the cos…"
click at [354, 101] on div "Thanks for letting us know that. Could you provide us the breakdown for the cos…" at bounding box center [236, 110] width 337 height 29
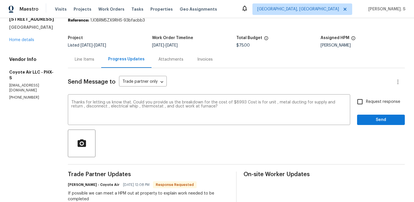
click at [364, 102] on input "Request response" at bounding box center [360, 102] width 12 height 12
checkbox input "true"
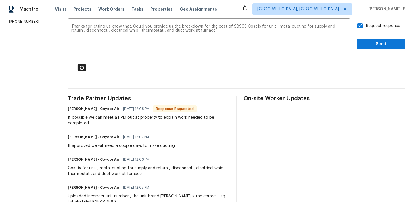
scroll to position [117, 0]
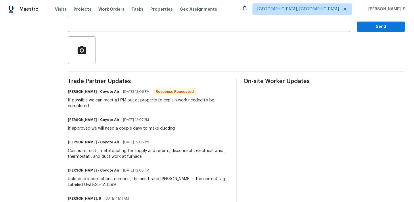
click at [102, 108] on div "If possible we can meet a HPM out at property to explain work needed to be comp…" at bounding box center [148, 102] width 161 height 11
click at [95, 154] on div "Cost is for unit , metal ducting for supply and return , disconnect , electrica…" at bounding box center [148, 153] width 161 height 11
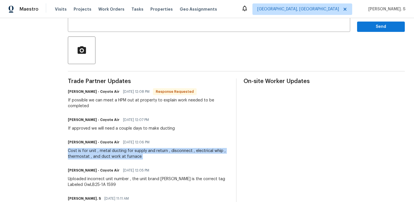
copy div "Cost is for unit , metal ducting for supply and return , disconnect , electrica…"
click at [359, 30] on button "Send" at bounding box center [381, 27] width 48 height 11
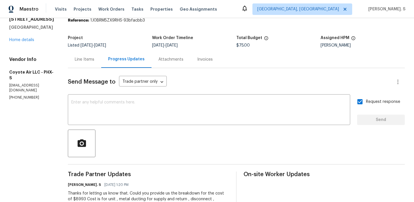
scroll to position [0, 0]
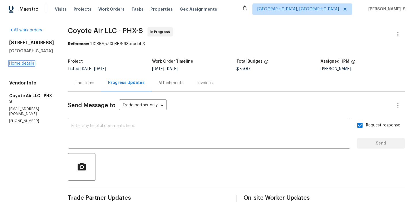
click at [30, 64] on link "Home details" at bounding box center [21, 64] width 25 height 4
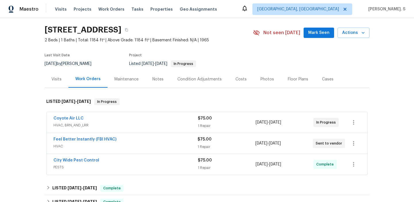
scroll to position [24, 0]
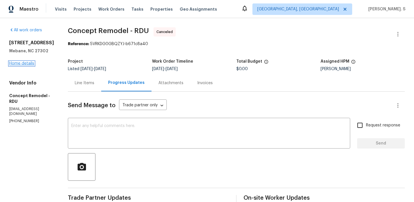
click at [26, 66] on link "Home details" at bounding box center [21, 64] width 25 height 4
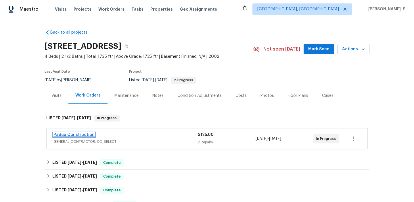
click at [84, 134] on link "Padua Construction" at bounding box center [73, 135] width 41 height 4
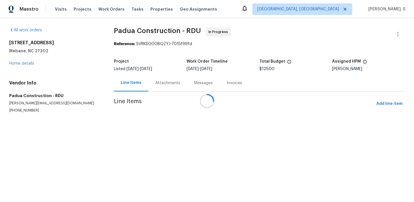
click at [149, 87] on div at bounding box center [207, 101] width 414 height 202
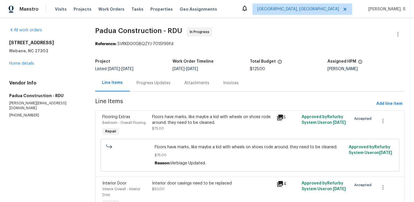
click at [149, 87] on div "Progress Updates" at bounding box center [154, 82] width 48 height 17
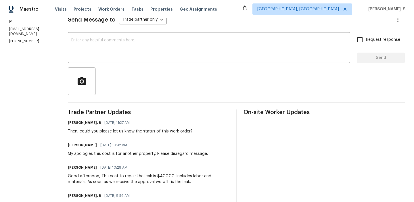
scroll to position [108, 0]
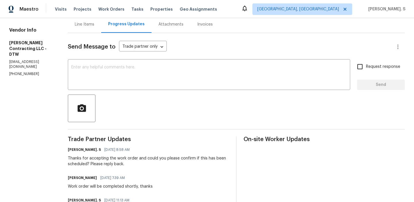
scroll to position [83, 0]
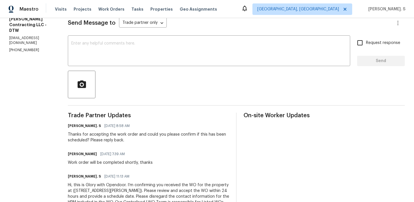
click at [36, 30] on div "Vendor Info Solano Contracting LLC - DTW solanocontractingllc@gmail.com (313) 4…" at bounding box center [31, 27] width 45 height 49
click at [45, 36] on p "solanocontractingllc@gmail.com" at bounding box center [31, 41] width 45 height 10
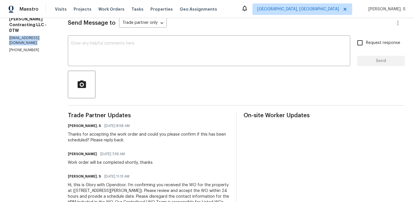
copy p "solanocontractingllc@gmail.com"
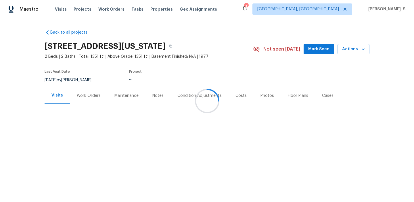
click at [91, 92] on div "Work Orders" at bounding box center [89, 95] width 38 height 17
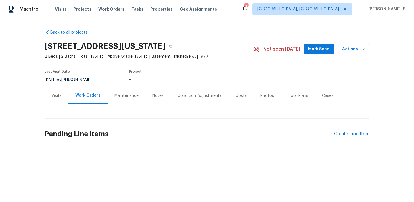
click at [91, 92] on div "Work Orders" at bounding box center [87, 95] width 39 height 17
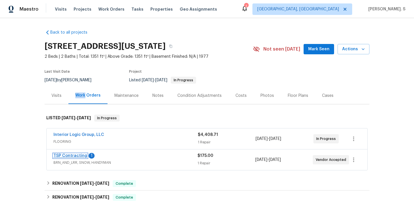
click at [72, 157] on link "TSP Contracting" at bounding box center [70, 156] width 34 height 4
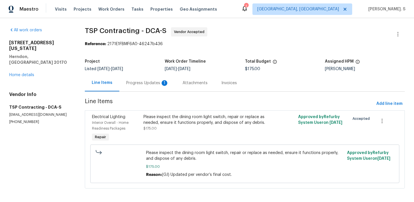
click at [147, 82] on div "Progress Updates 1" at bounding box center [147, 83] width 43 height 6
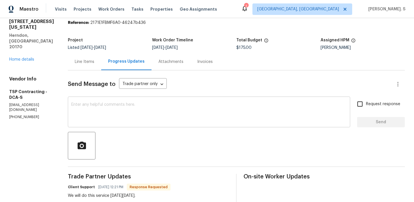
scroll to position [28, 0]
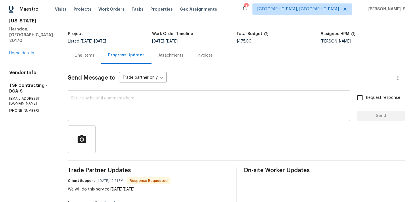
click at [140, 106] on textarea at bounding box center [208, 106] width 275 height 20
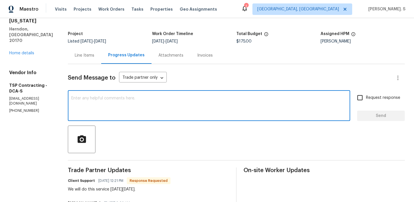
scroll to position [0, 0]
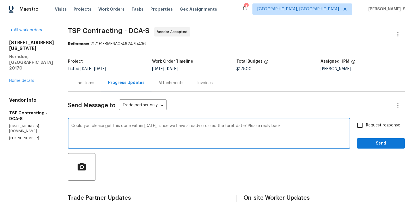
click at [225, 126] on textarea "Could you please get this done within Tuesday, since we have already crossed th…" at bounding box center [208, 134] width 275 height 20
click at [0, 0] on div "by" at bounding box center [0, 0] width 0 height 0
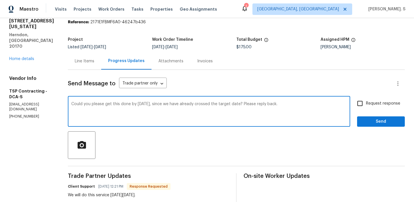
scroll to position [45, 0]
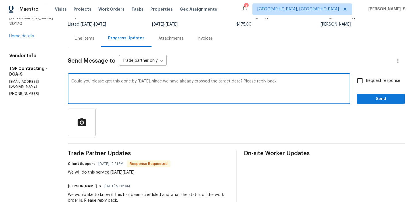
type textarea "Could you please get this done by Tuesday, since we have already crossed the ta…"
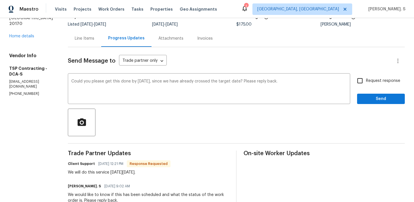
click at [87, 175] on div "We will do this service on Wednesday, August 13th." at bounding box center [119, 173] width 103 height 6
copy div "We will do this service on Wednesday, August 13th."
click at [380, 80] on span "Request response" at bounding box center [383, 81] width 34 height 6
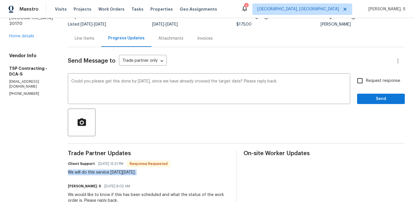
click at [366, 80] on input "Request response" at bounding box center [360, 81] width 12 height 12
checkbox input "true"
click at [375, 95] on button "Send" at bounding box center [381, 99] width 48 height 11
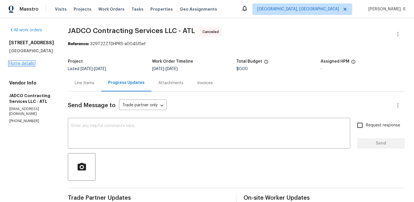
click at [28, 62] on link "Home details" at bounding box center [21, 64] width 25 height 4
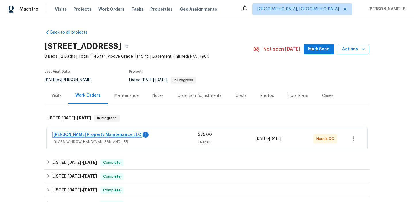
click at [110, 135] on link "[PERSON_NAME] Property Maintenance LLC" at bounding box center [97, 135] width 88 height 4
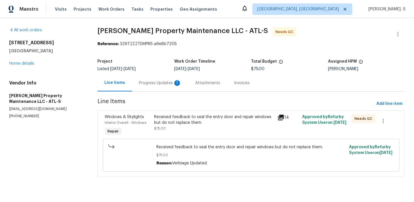
click at [156, 85] on div "Progress Updates 1" at bounding box center [160, 83] width 43 height 6
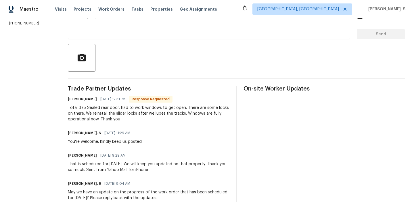
scroll to position [176, 0]
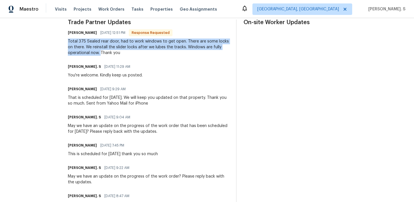
drag, startPoint x: 67, startPoint y: 41, endPoint x: 102, endPoint y: 52, distance: 36.2
click at [102, 52] on div "All work orders [STREET_ADDRESS] Home details Vendor Info [PERSON_NAME] Propert…" at bounding box center [207, 69] width 414 height 455
copy div "Total 375 Sealed rear door, had to work windows to get open. There are some loc…"
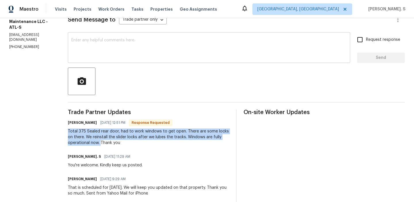
click at [81, 47] on textarea at bounding box center [208, 48] width 275 height 20
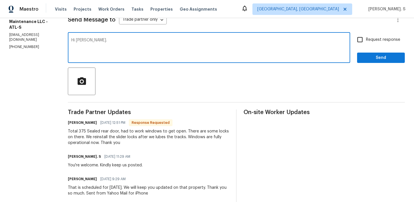
click at [21, 38] on div "Vendor Info [PERSON_NAME] Property Maintenance LLC - ATL-S [EMAIL_ADDRESS][DOMA…" at bounding box center [31, 22] width 45 height 55
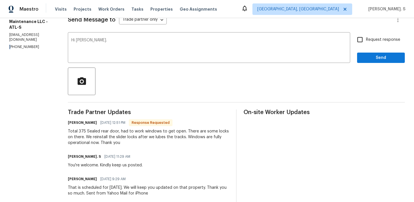
click at [21, 38] on div "Vendor Info [PERSON_NAME] Property Maintenance LLC - ATL-S [EMAIL_ADDRESS][DOMA…" at bounding box center [31, 22] width 45 height 55
copy p "[PHONE_NUMBER]"
click at [106, 40] on textarea "Hi [PERSON_NAME]." at bounding box center [208, 48] width 275 height 20
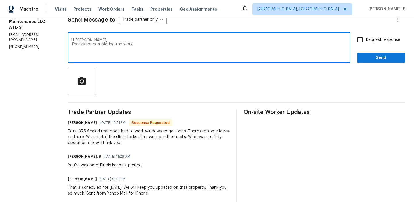
paste textarea ""Hi Daniel, this is Glory from Opendoor. As previously mentioned, please note t…"
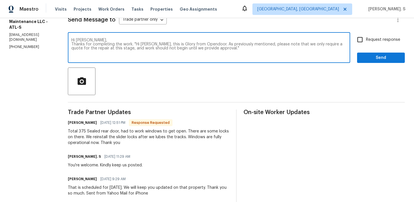
scroll to position [40, 0]
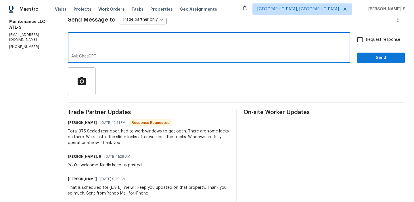
drag, startPoint x: 114, startPoint y: 60, endPoint x: 65, endPoint y: -3, distance: 79.0
click at [65, 0] on html "Maestro Visits Projects Work Orders Tasks Properties Geo Assignments Albuquerqu…" at bounding box center [207, 101] width 414 height 202
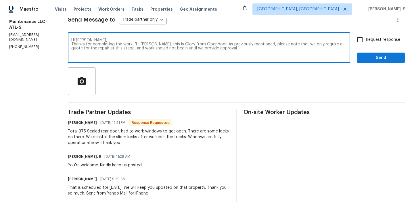
click at [144, 59] on div "Hi Daniel, Thanks for completing the work. "Hi Daniel, this is Glory from Opend…" at bounding box center [209, 48] width 282 height 29
click at [226, 48] on textarea "Hi Daniel, Thanks for completing the work. "Hi Daniel, this is Glory from Opend…" at bounding box center [208, 48] width 275 height 20
click at [136, 42] on textarea "Hi Daniel, Thanks for completing the work. "Hi Daniel, this is Glory from Opend…" at bounding box center [208, 48] width 275 height 20
drag, startPoint x: 133, startPoint y: 44, endPoint x: 206, endPoint y: 45, distance: 73.6
click at [206, 45] on textarea "Hi Daniel, Thanks for completing the work. Hi Daniel, this is Glory from Opendo…" at bounding box center [208, 48] width 275 height 20
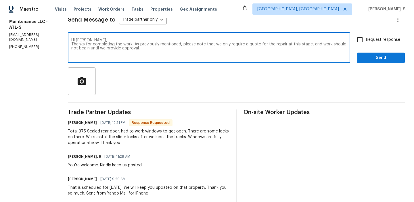
click at [181, 43] on textarea "Hi Daniel, Thanks for completing the work. As previously mentioned, please note…" at bounding box center [208, 48] width 275 height 20
click at [147, 43] on textarea "Hi Daniel, Thanks for completing the work. As previously mentioned, please note…" at bounding box center [208, 48] width 275 height 20
click at [161, 44] on textarea "Hi Daniel, Thanks for completing the work. As mentioned, please note that we on…" at bounding box center [208, 48] width 275 height 20
click at [230, 45] on textarea "Hi Daniel, Thanks for completing the work. As mentioned previous work orders, k…" at bounding box center [208, 48] width 275 height 20
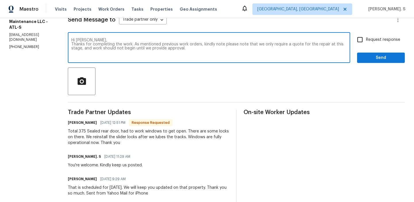
click at [230, 45] on textarea "Hi Daniel, Thanks for completing the work. As mentioned previous work orders, k…" at bounding box center [208, 48] width 275 height 20
click at [0, 0] on qb-div "Fix the preposition mentioned in" at bounding box center [0, 0] width 0 height 0
click at [216, 54] on textarea "Hi Daniel, Thanks for completing the work. As mentioned in previous work orders…" at bounding box center [208, 48] width 275 height 20
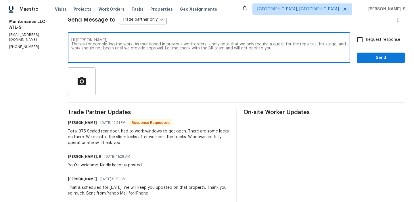
click at [216, 54] on textarea "Hi Daniel, Thanks for completing the work. As mentioned in previous work orders…" at bounding box center [208, 48] width 275 height 20
type textarea "Hi Daniel, Thanks for completing the work. As mentioned in previous work orders…"
click at [101, 132] on div "Total 375 Sealed rear door, had to work windows to get open. There are some loc…" at bounding box center [148, 137] width 161 height 17
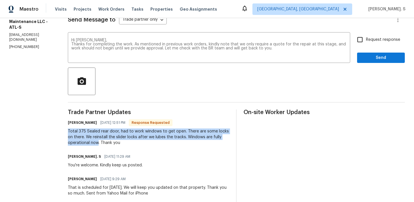
copy div "Total 375 Sealed rear door, had to work windows to get open. There are some loc…"
drag, startPoint x: 68, startPoint y: 130, endPoint x: 100, endPoint y: 144, distance: 35.0
click at [100, 144] on div "All work orders 9129 Bent Pine Ct NE Covington, GA 30014 Home details Vendor In…" at bounding box center [207, 159] width 414 height 455
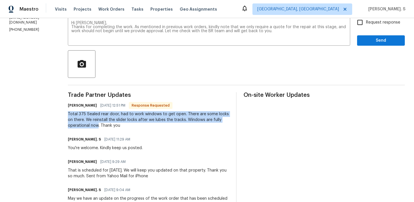
copy div "Total 375 Sealed rear door, had to work windows to get open. There are some loc…"
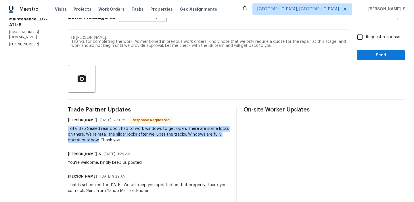
scroll to position [76, 0]
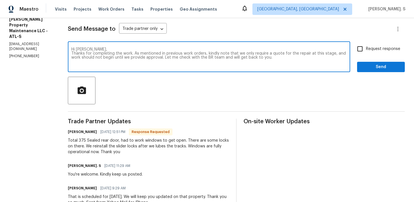
drag, startPoint x: 75, startPoint y: 54, endPoint x: 279, endPoint y: 60, distance: 203.6
click at [279, 60] on textarea "Hi Daniel, Thanks for completing the work. As mentioned in previous work orders…" at bounding box center [208, 57] width 275 height 20
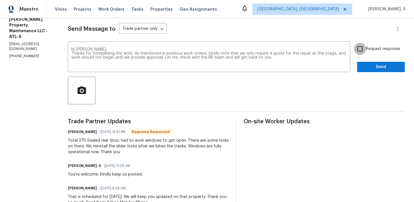
click at [365, 43] on input "Request response" at bounding box center [360, 49] width 12 height 12
checkbox input "true"
click at [370, 65] on span "Send" at bounding box center [381, 67] width 39 height 7
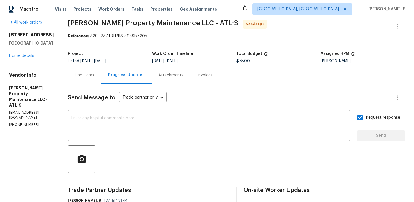
scroll to position [0, 0]
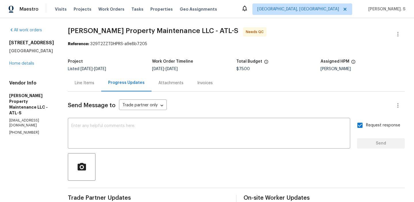
click at [90, 79] on div "Line Items" at bounding box center [84, 82] width 33 height 17
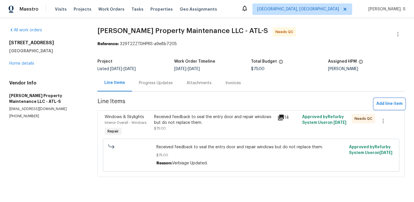
click at [388, 99] on button "Add line item" at bounding box center [389, 104] width 31 height 11
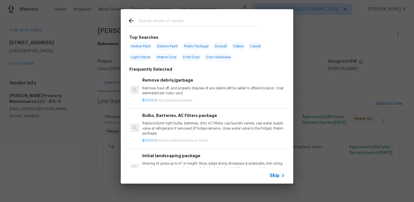
click at [212, 87] on p "Remove, haul off, and properly dispose of any debris left by seller to offsite …" at bounding box center [213, 91] width 143 height 10
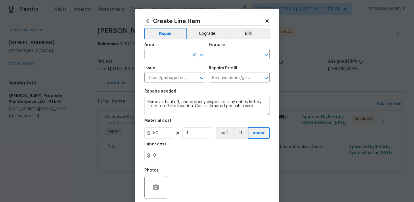
click at [202, 57] on icon "Open" at bounding box center [201, 54] width 7 height 7
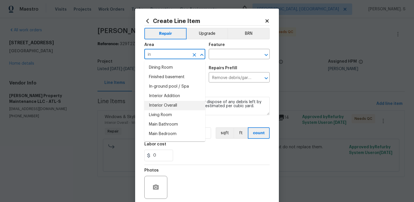
click at [193, 105] on li "Interior Overall" at bounding box center [174, 105] width 61 height 9
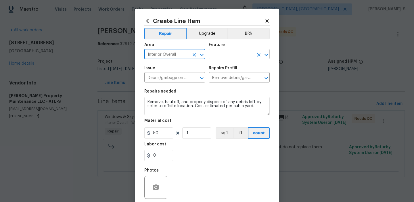
click at [269, 56] on icon "Open" at bounding box center [266, 54] width 7 height 7
type input "Interior Overall"
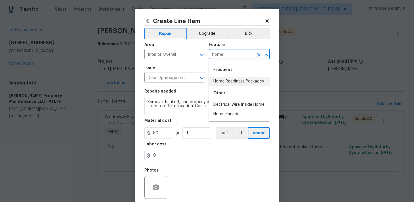
click at [237, 82] on li "Home Readiness Packages" at bounding box center [239, 81] width 61 height 9
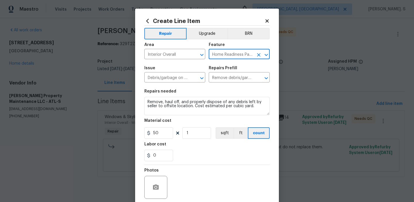
type input "Home Readiness Packages"
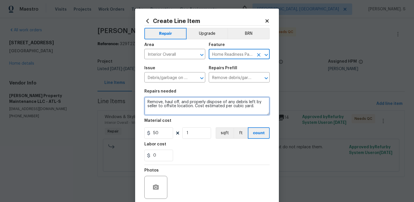
click at [181, 110] on textarea "Remove, haul off, and properly dispose of any debris left by seller to offsite …" at bounding box center [206, 106] width 125 height 18
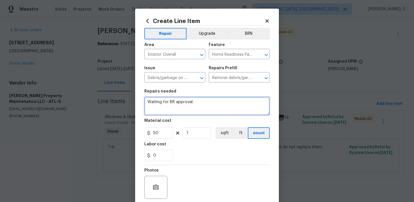
type textarea "Waiting for BR approval."
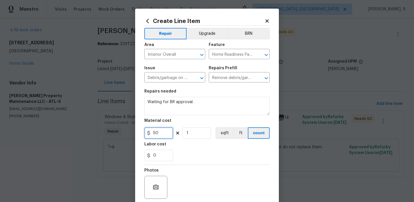
click at [167, 135] on input "50" at bounding box center [158, 132] width 29 height 11
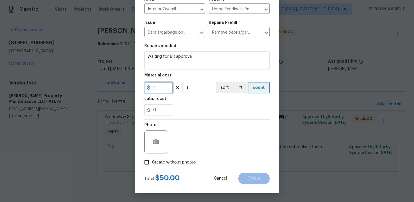
type input "1"
click at [187, 165] on span "Create without photos" at bounding box center [174, 163] width 44 height 6
click at [152, 165] on input "Create without photos" at bounding box center [146, 162] width 11 height 11
checkbox input "true"
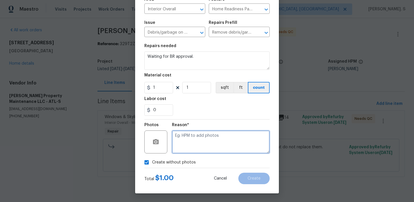
click at [234, 137] on textarea at bounding box center [221, 142] width 98 height 23
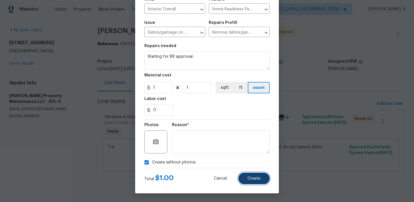
click at [258, 179] on span "Create" at bounding box center [254, 179] width 13 height 4
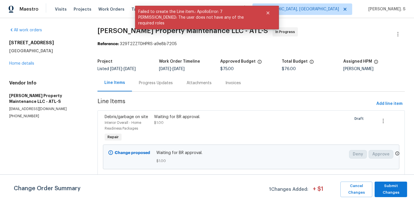
click at [173, 89] on div "Progress Updates" at bounding box center [156, 82] width 48 height 17
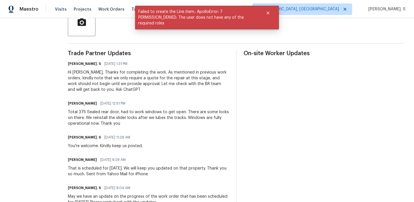
scroll to position [145, 0]
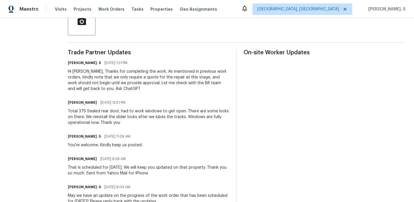
click at [92, 88] on div "Hi Daniel, Thanks for completing the work. As mentioned in previous work orders…" at bounding box center [148, 80] width 161 height 23
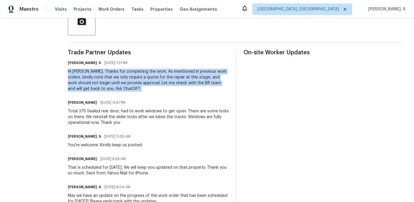
copy div "Hi Daniel, Thanks for completing the work. As mentioned in previous work orders…"
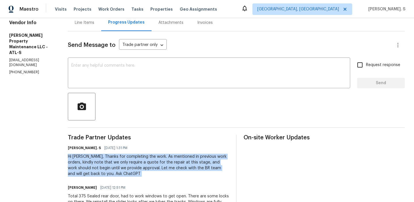
scroll to position [53, 0]
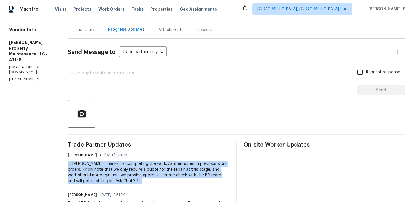
click at [95, 85] on textarea at bounding box center [208, 81] width 275 height 20
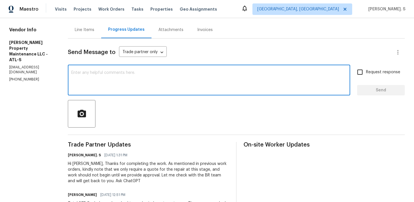
paste textarea "Hi Daniel, Thanks for completing the work. As mentioned in previous work orders…"
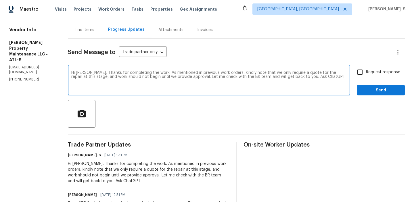
drag, startPoint x: 292, startPoint y: 76, endPoint x: 332, endPoint y: 76, distance: 39.7
click at [332, 76] on textarea "Hi Daniel, Thanks for completing the work. As mentioned in previous work orders…" at bounding box center [208, 81] width 275 height 20
type textarea "Hi Daniel, Thanks for completing the work. As mentioned in previous work orders…"
click at [376, 78] on label "Request response" at bounding box center [377, 72] width 46 height 12
click at [366, 78] on input "Request response" at bounding box center [360, 72] width 12 height 12
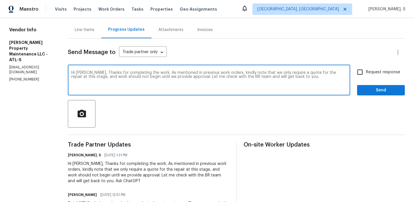
checkbox input "true"
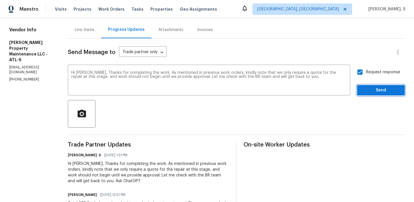
click at [374, 92] on span "Send" at bounding box center [381, 90] width 39 height 7
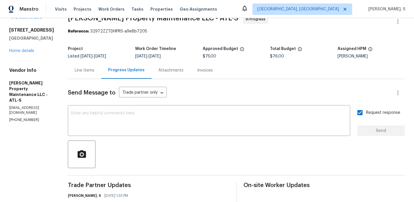
scroll to position [0, 0]
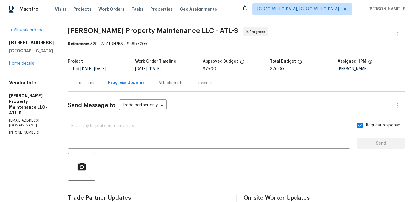
click at [101, 28] on span "Glen Property Maintenance LLC - ATL-S" at bounding box center [153, 30] width 170 height 7
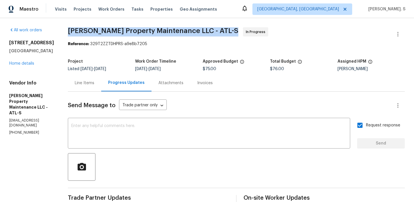
copy span "Glen Property Maintenance LLC - ATL-S"
click at [89, 91] on div "Line Items" at bounding box center [84, 82] width 33 height 17
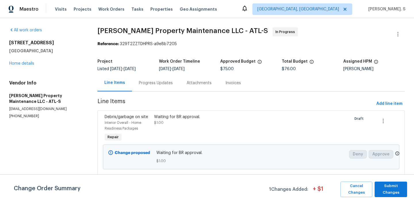
scroll to position [56, 0]
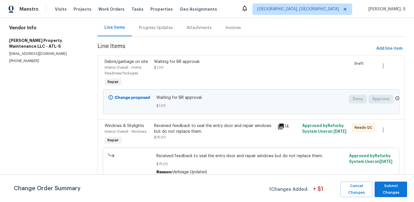
click at [191, 160] on div "Received feedback to seal the entry door and repair windows but do not replace …" at bounding box center [250, 164] width 189 height 22
click at [214, 155] on span "Received feedback to seal the entry door and repair windows but do not replace …" at bounding box center [250, 156] width 189 height 6
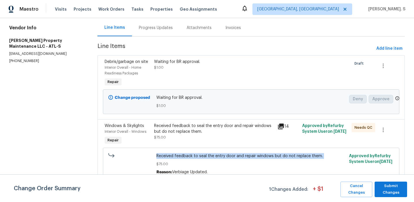
click at [214, 155] on span "Received feedback to seal the entry door and repair windows but do not replace …" at bounding box center [250, 156] width 189 height 6
copy span "Received feedback to seal the entry door and repair windows but do not replace …"
click at [166, 24] on div "Progress Updates" at bounding box center [156, 27] width 48 height 17
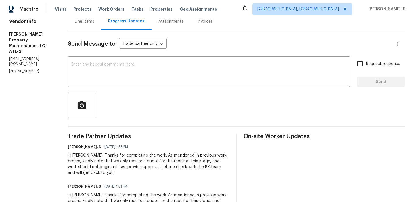
scroll to position [112, 0]
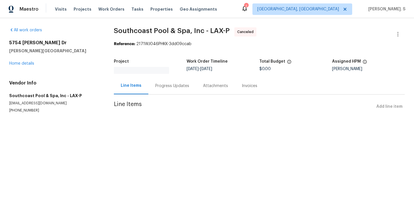
click at [22, 66] on div "[STREET_ADDRESS][PERSON_NAME][PERSON_NAME] Home details" at bounding box center [54, 53] width 91 height 26
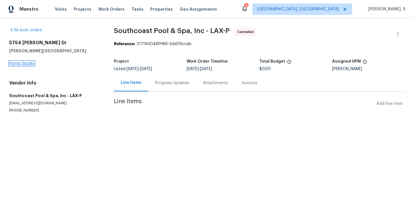
click at [25, 64] on link "Home details" at bounding box center [21, 64] width 25 height 4
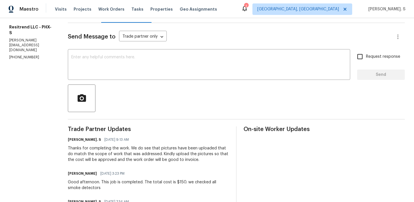
scroll to position [82, 0]
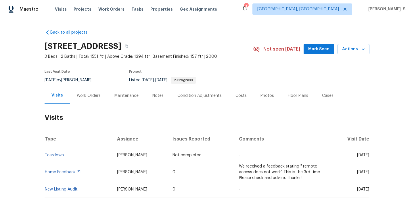
click at [87, 87] on div "Work Orders" at bounding box center [89, 95] width 38 height 17
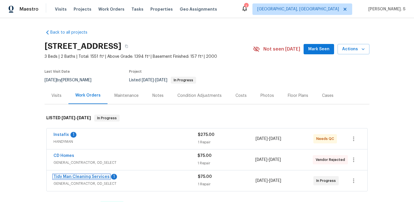
click at [88, 175] on link "Tidy Man Cleaning Services" at bounding box center [81, 177] width 56 height 4
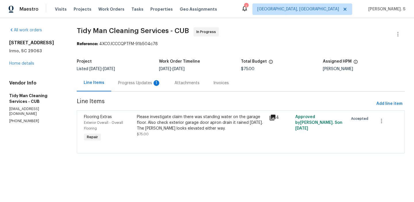
click at [148, 91] on div "Progress Updates 1" at bounding box center [139, 82] width 56 height 17
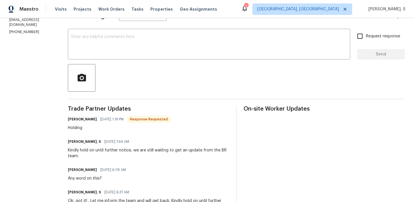
scroll to position [43, 0]
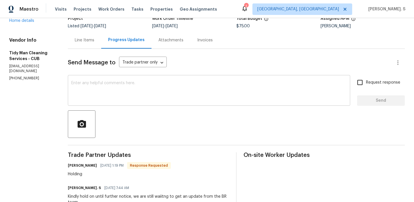
click at [131, 86] on textarea at bounding box center [208, 91] width 275 height 20
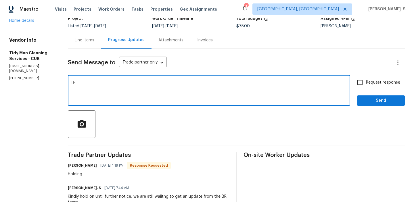
type textarea "t"
type textarea "Thank you."
click at [366, 90] on div "Request response Send" at bounding box center [381, 90] width 48 height 29
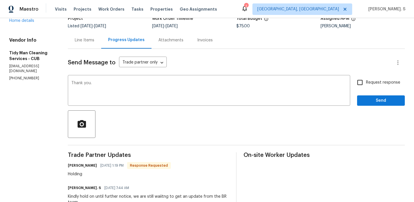
click at [367, 83] on span "Request response" at bounding box center [383, 83] width 34 height 6
click at [366, 83] on input "Request response" at bounding box center [360, 82] width 12 height 12
checkbox input "true"
click at [367, 99] on span "Send" at bounding box center [381, 100] width 39 height 7
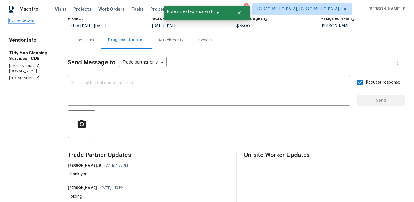
click at [24, 23] on link "Home details" at bounding box center [21, 21] width 25 height 4
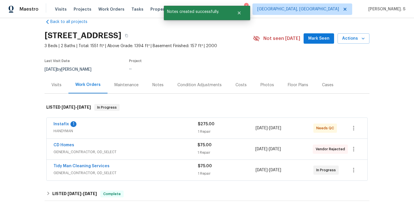
scroll to position [11, 0]
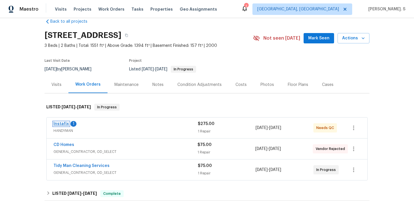
click at [66, 123] on link "Instafix" at bounding box center [61, 124] width 16 height 4
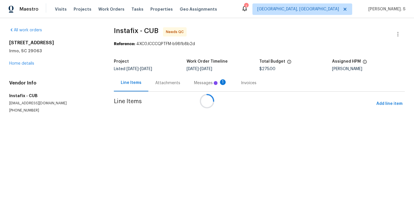
click at [165, 80] on div at bounding box center [207, 101] width 414 height 202
click at [187, 80] on div "Messages 1" at bounding box center [210, 82] width 47 height 17
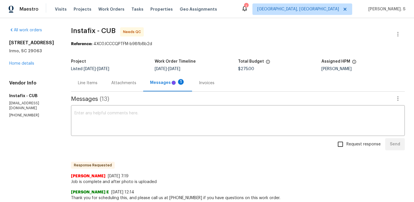
click at [165, 80] on div "Messages 1" at bounding box center [167, 83] width 35 height 6
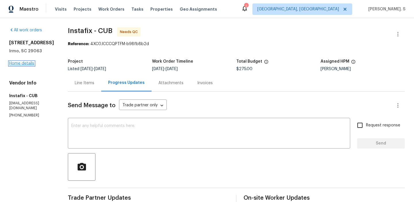
click at [30, 64] on link "Home details" at bounding box center [21, 64] width 25 height 4
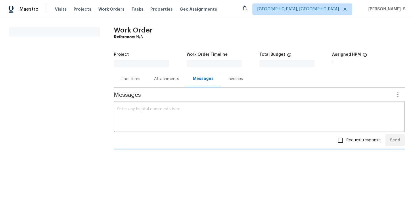
click at [25, 67] on section "All work orders" at bounding box center [54, 92] width 91 height 131
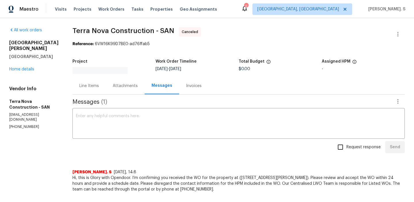
click at [23, 67] on div "All work orders [STREET_ADDRESS][PERSON_NAME] Home details Vendor Info Terra No…" at bounding box center [33, 78] width 49 height 102
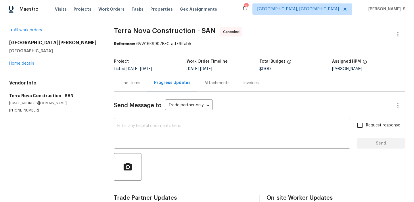
click at [26, 61] on div "[STREET_ADDRESS][PERSON_NAME] Home details" at bounding box center [54, 53] width 91 height 26
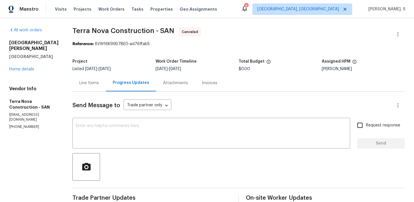
click at [26, 61] on div "[STREET_ADDRESS][PERSON_NAME] Home details" at bounding box center [33, 56] width 49 height 32
click at [26, 67] on link "Home details" at bounding box center [21, 69] width 25 height 4
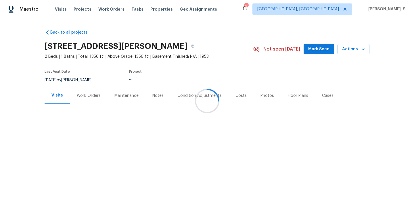
click at [96, 93] on div at bounding box center [207, 101] width 414 height 202
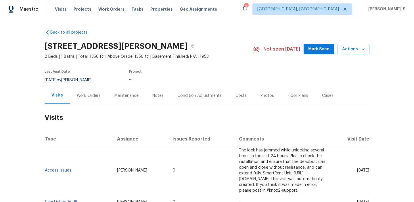
click at [96, 93] on div "Work Orders" at bounding box center [89, 96] width 24 height 6
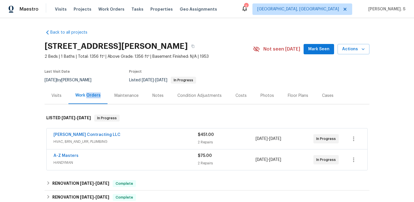
click at [137, 172] on div "[PERSON_NAME] Contracting LLC HVAC, BRN_AND_LRR, PLUMBING $451.00 2 Repairs [DA…" at bounding box center [207, 149] width 325 height 45
click at [149, 166] on div "A-Z Masters HANDYMAN" at bounding box center [125, 160] width 144 height 14
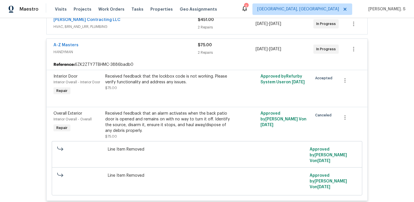
scroll to position [122, 0]
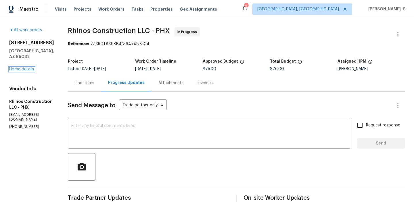
click at [17, 67] on link "Home details" at bounding box center [21, 69] width 25 height 4
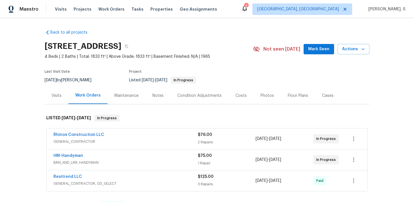
scroll to position [29, 0]
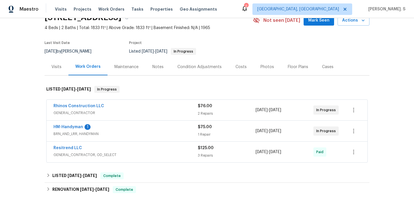
click at [66, 125] on span "HM-Handyman" at bounding box center [68, 127] width 30 height 6
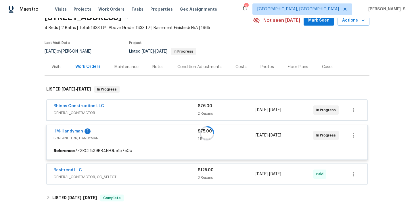
click at [68, 133] on div at bounding box center [207, 133] width 325 height 106
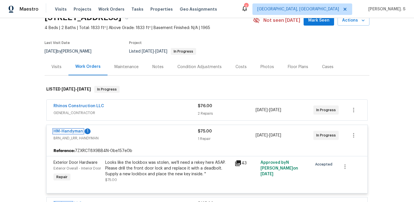
click at [68, 133] on link "HM-Handyman" at bounding box center [68, 131] width 30 height 4
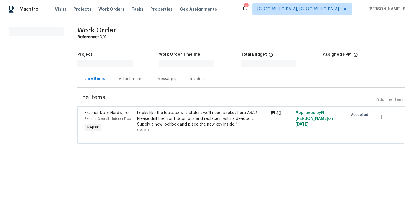
click at [68, 133] on div "All work orders Work Order Reference: N/A Project Work Order Timeline Total Bud…" at bounding box center [207, 89] width 414 height 142
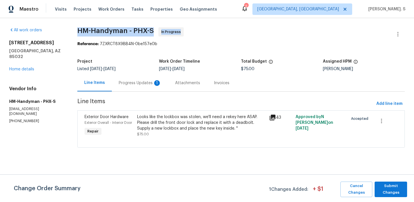
click at [145, 81] on div "Progress Updates 1" at bounding box center [140, 83] width 43 height 6
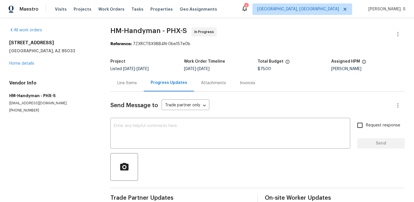
click at [24, 61] on div "15231 N 25th Pl Phoenix, AZ 85032 Home details" at bounding box center [52, 53] width 87 height 26
click at [24, 64] on link "Home details" at bounding box center [21, 64] width 25 height 4
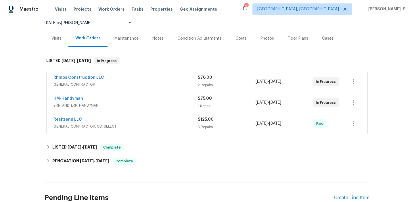
scroll to position [64, 0]
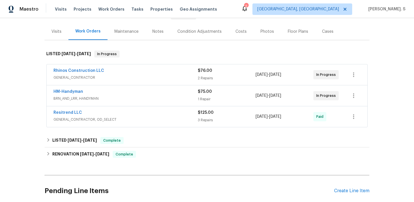
click at [73, 117] on span "GENERAL_CONTRACTOR, OD_SELECT" at bounding box center [125, 120] width 144 height 6
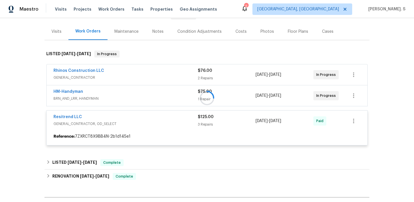
scroll to position [94, 0]
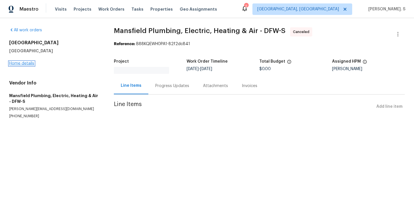
click at [28, 62] on link "Home details" at bounding box center [21, 64] width 25 height 4
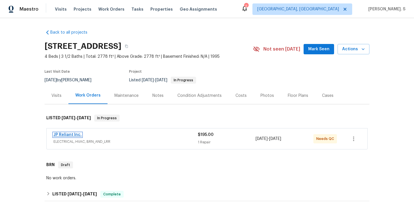
click at [66, 133] on link "JP Reliant Inc." at bounding box center [67, 135] width 28 height 4
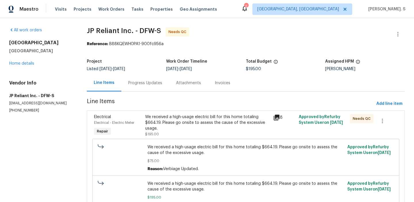
click at [138, 85] on div "Progress Updates" at bounding box center [145, 83] width 34 height 6
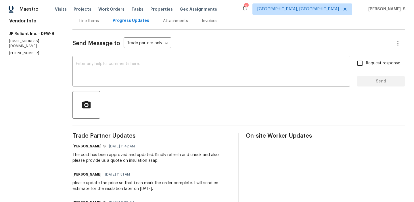
scroll to position [125, 0]
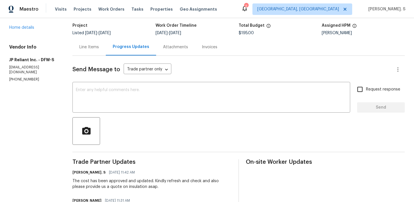
click at [85, 51] on div "Line Items" at bounding box center [88, 47] width 33 height 17
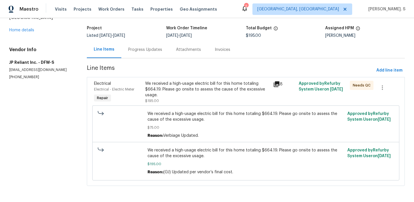
scroll to position [34, 0]
click at [192, 95] on div "We received a high-usage electric bill for this home totaling $664.19. Please g…" at bounding box center [207, 89] width 124 height 17
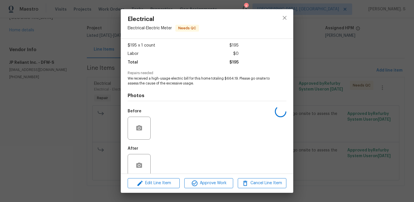
scroll to position [39, 0]
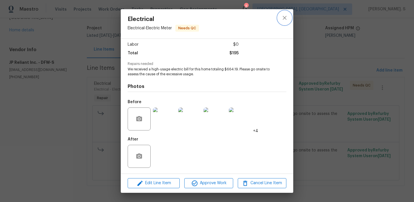
click at [280, 20] on button "close" at bounding box center [285, 18] width 14 height 14
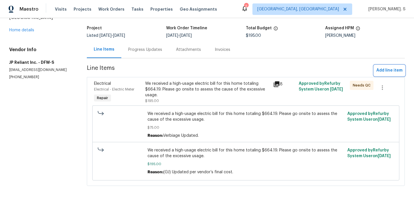
click at [387, 69] on span "Add line item" at bounding box center [389, 70] width 26 height 7
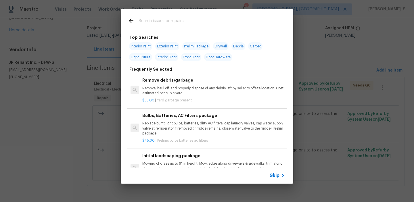
click at [173, 94] on p "Remove, haul off, and properly dispose of any debris left by seller to offsite …" at bounding box center [213, 91] width 143 height 10
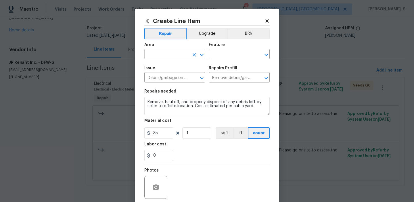
click at [202, 54] on icon "Open" at bounding box center [201, 55] width 3 height 2
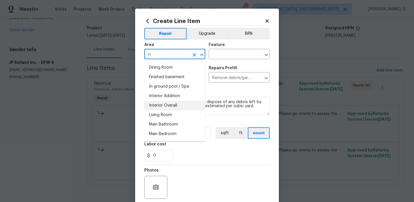
click at [177, 104] on li "Interior Overall" at bounding box center [174, 105] width 61 height 9
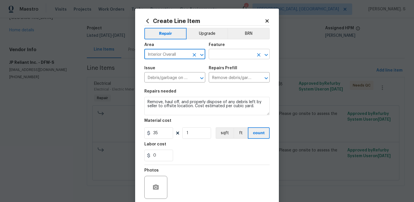
click at [268, 55] on icon "Open" at bounding box center [266, 54] width 7 height 7
type input "Interior Overall"
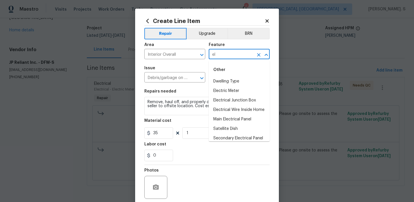
type input "e"
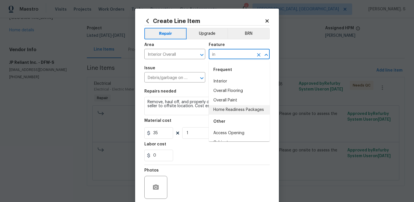
click at [229, 111] on li "Home Readiness Packages" at bounding box center [239, 109] width 61 height 9
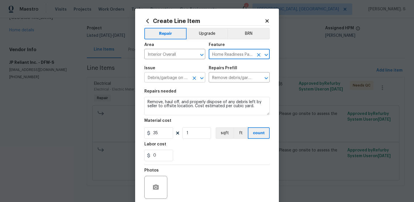
click at [200, 78] on icon "Open" at bounding box center [201, 78] width 3 height 2
type input "Home Readiness Packages"
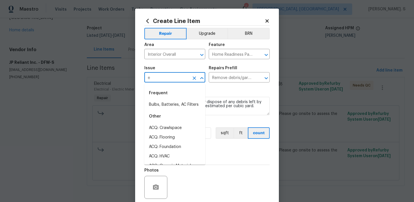
scroll to position [0, 0]
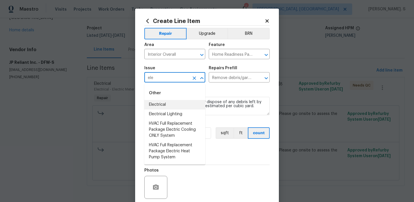
click at [171, 108] on li "Electrical" at bounding box center [174, 104] width 61 height 9
type input "Electrical"
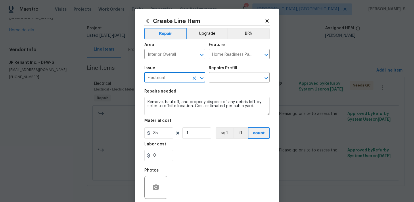
type input "Electrical"
click at [271, 76] on div "Create Line Item Repair Upgrade BRN Area Interior Overall ​ Feature Home Readin…" at bounding box center [207, 124] width 144 height 230
click at [269, 76] on icon "Open" at bounding box center [266, 78] width 7 height 7
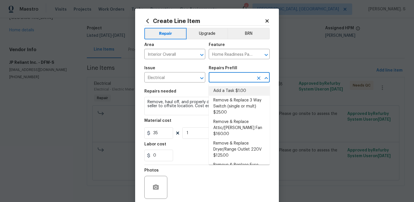
click at [247, 89] on li "Add a Task $1.00" at bounding box center [239, 90] width 61 height 9
type input "Add a Task $1.00"
type textarea "HPM to detail"
type input "1"
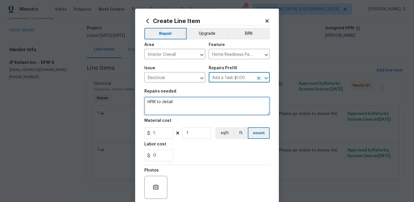
click at [176, 104] on textarea "HPM to detail" at bounding box center [206, 106] width 125 height 18
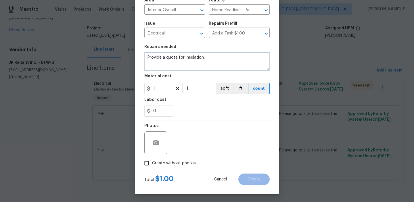
scroll to position [46, 0]
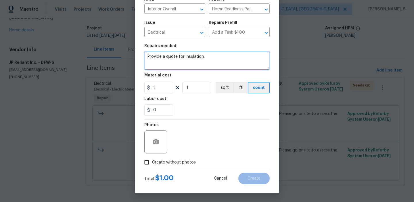
type textarea "Provide a quote for insulation."
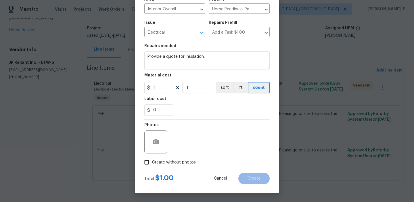
click at [186, 160] on span "Create without photos" at bounding box center [174, 163] width 44 height 6
click at [152, 160] on input "Create without photos" at bounding box center [146, 162] width 11 height 11
checkbox input "true"
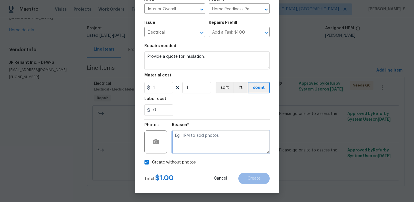
click at [239, 142] on textarea at bounding box center [221, 142] width 98 height 23
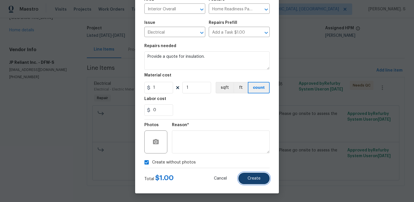
click at [256, 176] on button "Create" at bounding box center [253, 178] width 31 height 11
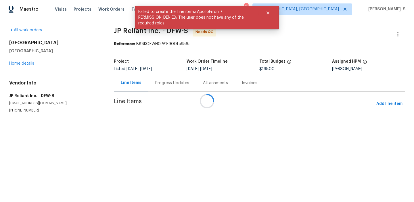
scroll to position [0, 0]
click at [14, 70] on div at bounding box center [207, 101] width 414 height 202
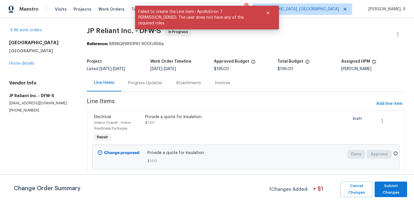
click at [23, 110] on p "(214) 682-9441" at bounding box center [41, 110] width 64 height 5
copy p "(214) 682-9441"
click at [384, 182] on button "Submit Changes" at bounding box center [391, 190] width 32 height 16
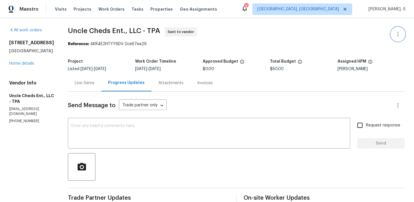
click at [400, 32] on icon "button" at bounding box center [397, 34] width 7 height 7
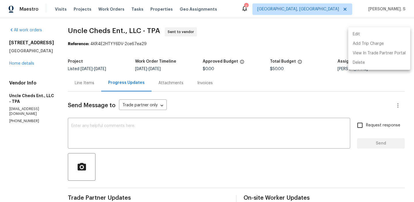
click at [371, 31] on li "Edit" at bounding box center [379, 34] width 62 height 9
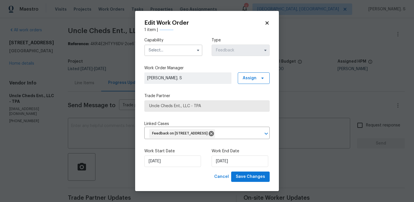
click at [160, 48] on input "text" at bounding box center [173, 50] width 58 height 11
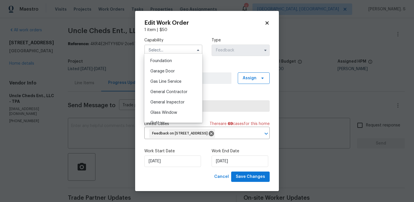
scroll to position [274, 0]
click at [162, 101] on span "Handyman" at bounding box center [160, 103] width 20 height 4
type input "Handyman"
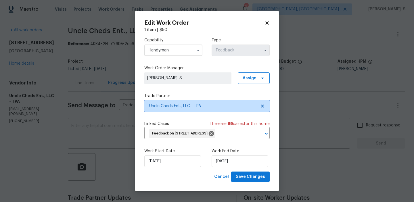
click at [262, 105] on icon at bounding box center [262, 106] width 3 height 3
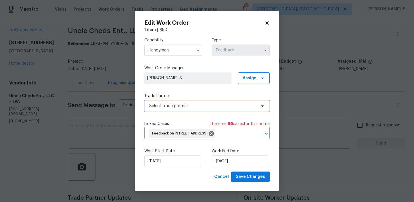
click at [262, 104] on icon at bounding box center [262, 106] width 5 height 5
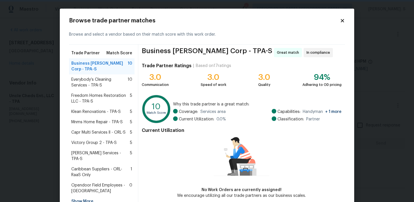
scroll to position [28, 0]
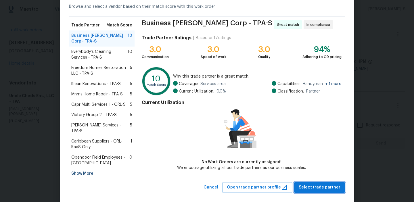
click at [313, 184] on span "Select trade partner" at bounding box center [320, 187] width 42 height 7
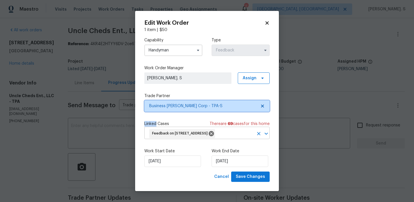
scroll to position [0, 0]
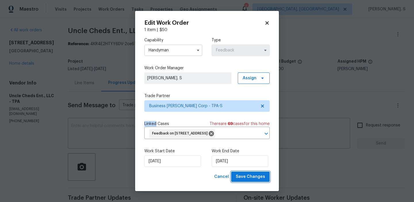
click at [241, 181] on span "Save Changes" at bounding box center [250, 176] width 29 height 7
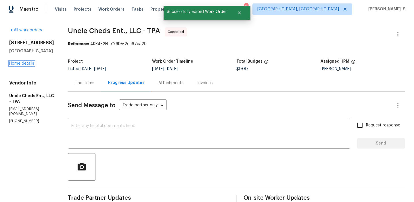
click at [26, 66] on link "Home details" at bounding box center [21, 64] width 25 height 4
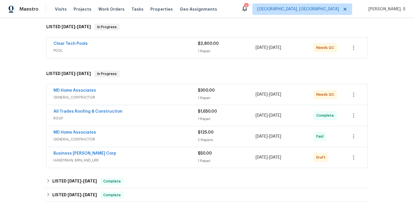
scroll to position [94, 0]
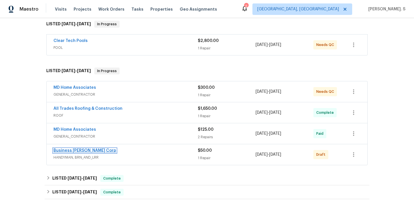
click at [78, 152] on link "Business Morel Corp" at bounding box center [84, 151] width 63 height 4
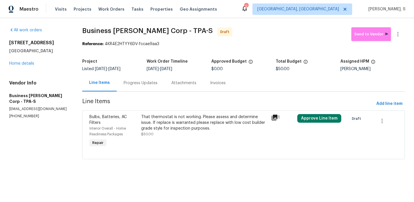
click at [174, 135] on div "That thermostat is not working. Please assess and determine issue. If replace i…" at bounding box center [204, 125] width 126 height 23
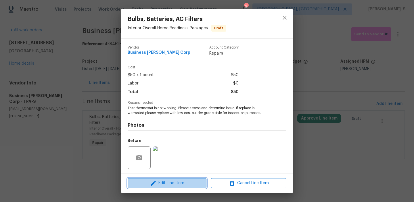
click at [166, 183] on span "Edit Line Item" at bounding box center [166, 183] width 75 height 7
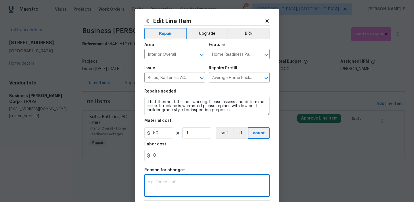
click at [170, 181] on textarea at bounding box center [207, 186] width 118 height 12
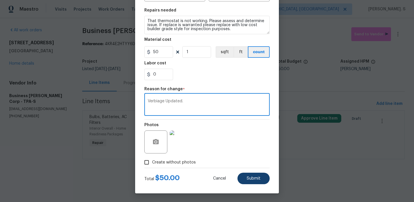
type textarea "Verbiage Updated."
click at [255, 181] on button "Submit" at bounding box center [253, 178] width 32 height 11
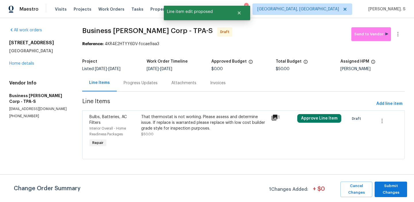
scroll to position [0, 0]
click at [381, 185] on span "Submit Changes" at bounding box center [390, 189] width 27 height 13
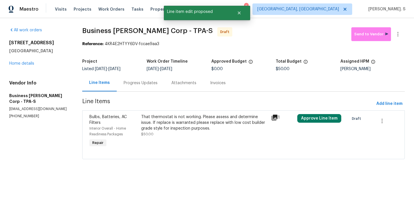
click at [136, 81] on div "Progress Updates" at bounding box center [141, 83] width 34 height 6
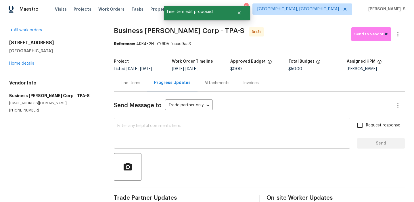
click at [139, 130] on textarea at bounding box center [231, 134] width 229 height 20
paste textarea "Hi, this is Glory with Opendoor. I’m confirming you received the WO for the pro…"
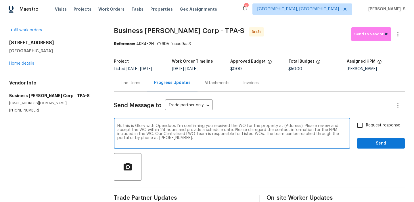
click at [286, 125] on textarea "Hi, this is Glory with Opendoor. I’m confirming you received the WO for the pro…" at bounding box center [231, 134] width 229 height 20
paste textarea "7087 Spinnaker Blvd, Englewood, FL 34224"
type textarea "Hi, this is Glory with Opendoor. I’m confirming you received the WO for the pro…"
click at [402, 34] on button "button" at bounding box center [398, 34] width 14 height 14
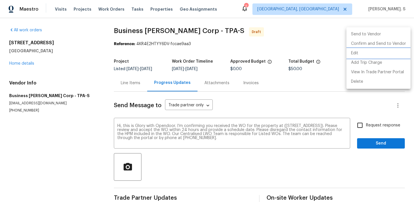
click at [365, 52] on li "Edit" at bounding box center [378, 53] width 64 height 9
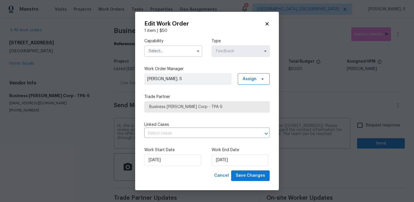
click at [188, 46] on input "text" at bounding box center [173, 50] width 58 height 11
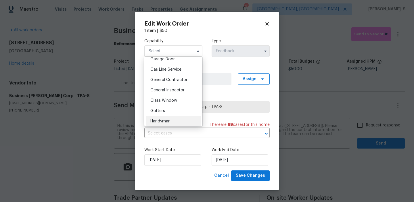
click at [182, 117] on div "Handyman" at bounding box center [173, 121] width 55 height 10
type input "Handyman"
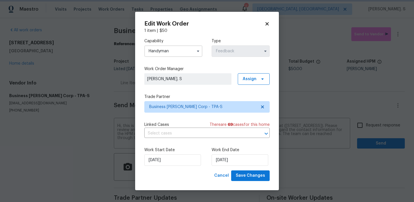
scroll to position [271, 0]
click at [191, 140] on div "Capability Handyman Agent Appliance Bathtub Resurfacing BRN And Lrr Broker Cabi…" at bounding box center [206, 102] width 125 height 137
click at [194, 135] on input "text" at bounding box center [198, 133] width 109 height 9
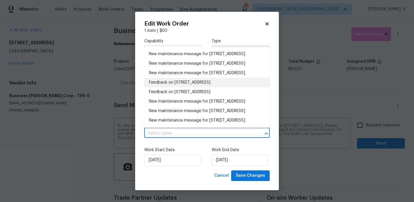
click at [209, 87] on li "Feedback on 7087 Spinnaker Blvd, Englewood, FL 34224" at bounding box center [206, 82] width 125 height 9
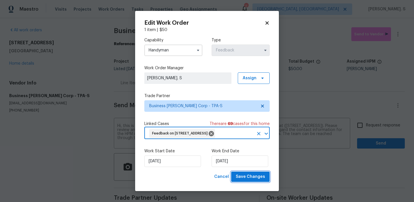
click at [249, 181] on span "Save Changes" at bounding box center [250, 176] width 29 height 7
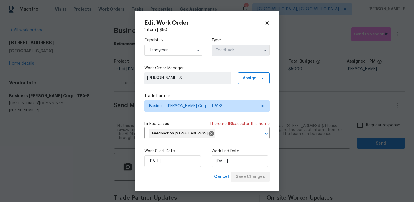
click at [368, 124] on body "Maestro Visits Projects Work Orders Tasks Properties Geo Assignments 2 Albuquer…" at bounding box center [207, 101] width 414 height 202
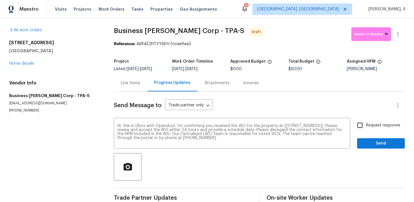
click at [368, 124] on span "Request response" at bounding box center [383, 125] width 34 height 6
click at [366, 124] on input "Request response" at bounding box center [360, 125] width 12 height 12
checkbox input "true"
click at [369, 142] on span "Send" at bounding box center [381, 143] width 39 height 7
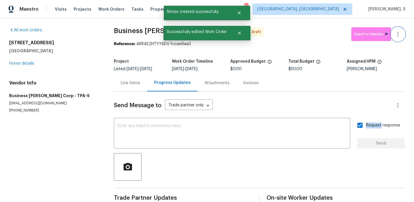
click at [396, 34] on icon "button" at bounding box center [397, 34] width 7 height 7
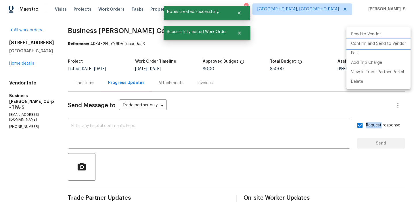
click at [391, 47] on li "Confirm and Send to Vendor" at bounding box center [378, 43] width 64 height 9
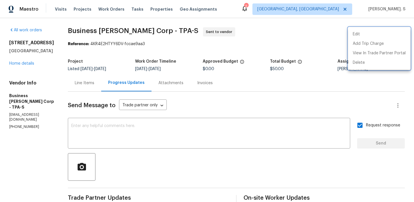
click at [141, 30] on div at bounding box center [207, 101] width 414 height 202
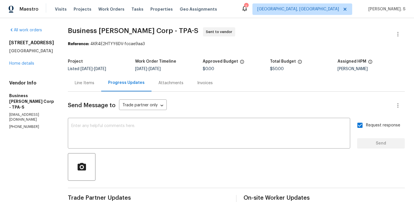
click at [141, 30] on div "Edit Add Trip Charge View In Trade Partner Portal Delete" at bounding box center [207, 101] width 414 height 202
click at [141, 30] on span "Business Morel Corp - TPA-S" at bounding box center [133, 30] width 131 height 7
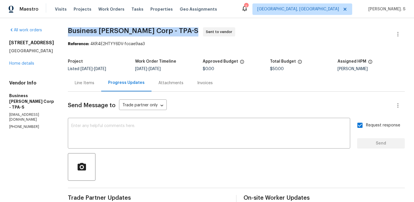
copy span "Business Morel Corp - TPA-S"
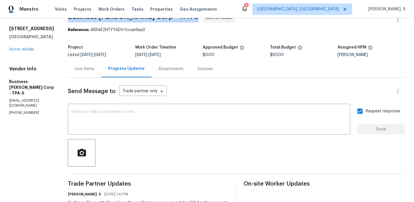
scroll to position [0, 0]
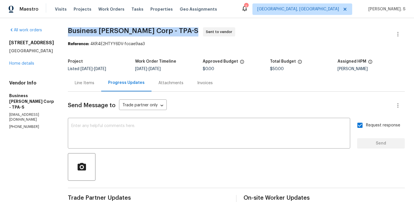
click at [89, 79] on div "Line Items" at bounding box center [84, 82] width 33 height 17
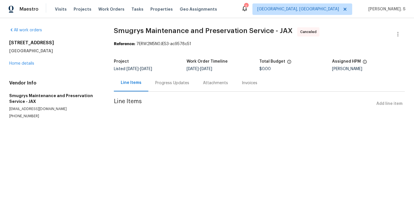
click at [26, 60] on div "[STREET_ADDRESS] Home details" at bounding box center [54, 53] width 91 height 26
click at [26, 62] on link "Home details" at bounding box center [21, 64] width 25 height 4
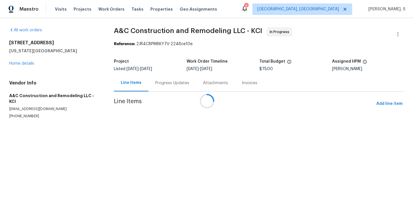
click at [163, 98] on div at bounding box center [207, 101] width 414 height 202
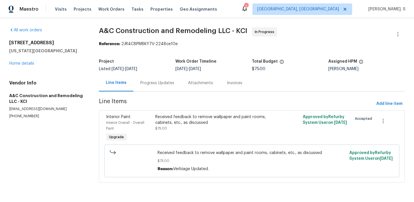
click at [159, 89] on div "Progress Updates" at bounding box center [157, 82] width 48 height 17
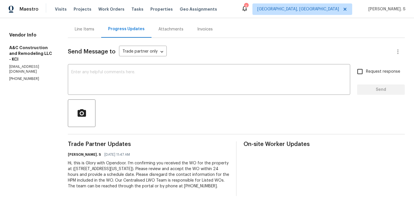
scroll to position [63, 0]
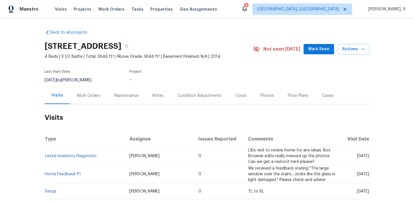
click at [92, 104] on h2 "Visits" at bounding box center [207, 117] width 325 height 27
click at [93, 103] on div "Work Orders" at bounding box center [89, 95] width 38 height 17
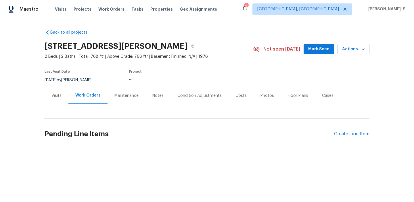
click at [83, 95] on div "Work Orders" at bounding box center [87, 96] width 25 height 6
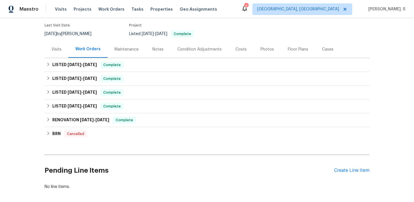
scroll to position [73, 0]
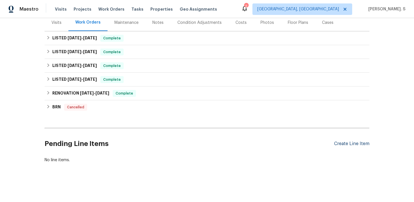
click at [341, 144] on div "Create Line Item" at bounding box center [351, 143] width 35 height 5
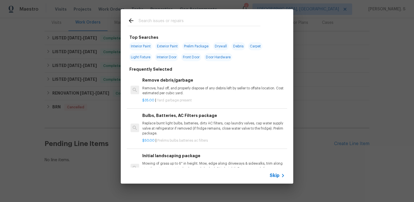
click at [185, 100] on span "Yard garbage present" at bounding box center [174, 100] width 35 height 3
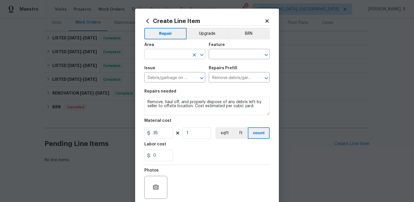
click at [202, 57] on icon "Open" at bounding box center [201, 54] width 7 height 7
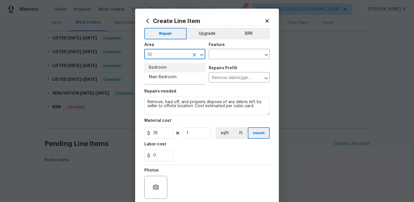
click at [178, 67] on li "Bedroom" at bounding box center [174, 67] width 61 height 9
click at [267, 53] on icon "Open" at bounding box center [266, 54] width 7 height 7
type input "Bedroom"
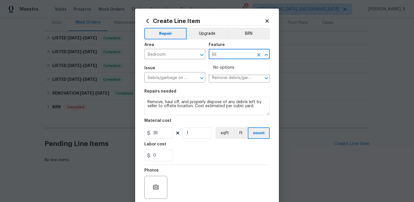
type input "B"
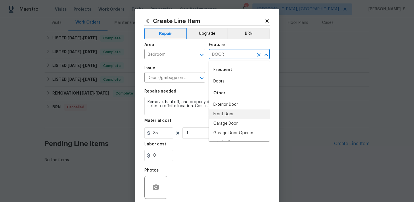
scroll to position [8, 0]
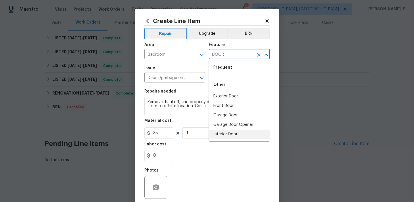
click at [241, 133] on li "Interior Door" at bounding box center [239, 134] width 61 height 9
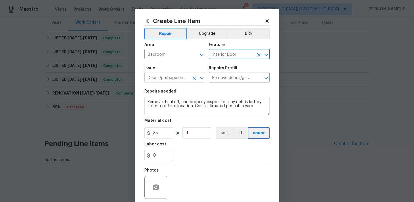
click at [204, 79] on icon "Open" at bounding box center [201, 78] width 7 height 7
type input "Interior Door"
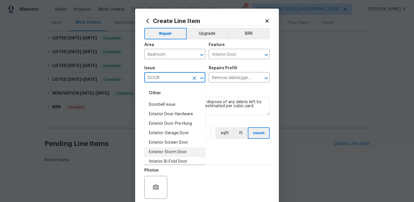
scroll to position [42, 0]
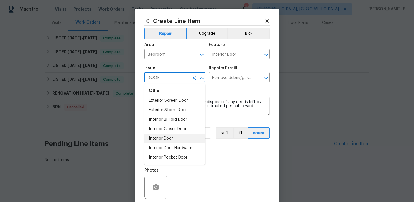
click at [180, 140] on li "Interior Door" at bounding box center [174, 138] width 61 height 9
type input "Interior Door"
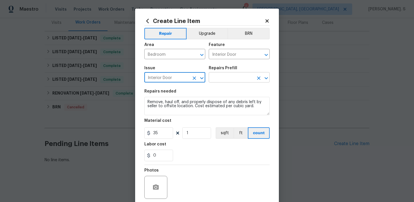
click at [266, 77] on icon "Open" at bounding box center [266, 78] width 7 height 7
type input "Interior Door"
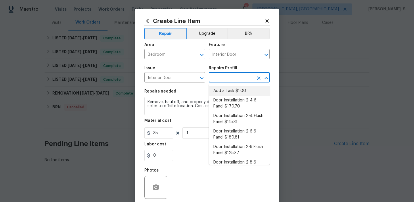
click at [225, 90] on li "Add a Task $1.00" at bounding box center [239, 90] width 61 height 9
type input "Add a Task $1.00"
type textarea "HPM to detail"
type input "1"
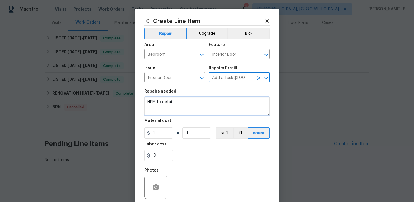
click at [173, 109] on textarea "HPM to detail" at bounding box center [206, 106] width 125 height 18
paste textarea "The bedroom door is loose. Inspect and tighten or repair the door to ensure it …"
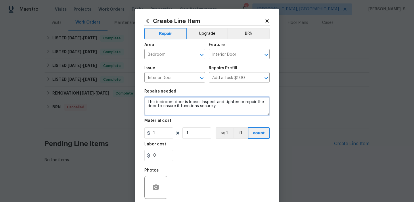
type textarea "The bedroom door is loose. Inspect and tighten or repair the door to ensure it …"
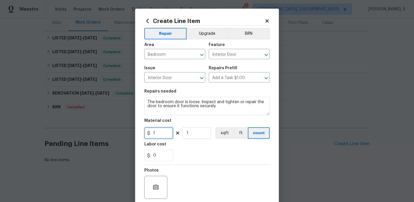
click at [161, 132] on input "1" at bounding box center [158, 132] width 29 height 11
type input "75"
click at [159, 190] on icon "button" at bounding box center [155, 187] width 7 height 7
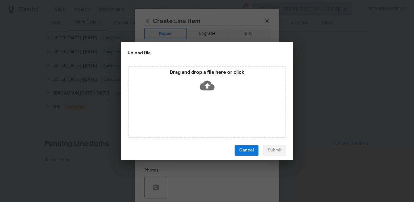
click at [208, 89] on icon at bounding box center [207, 85] width 15 height 10
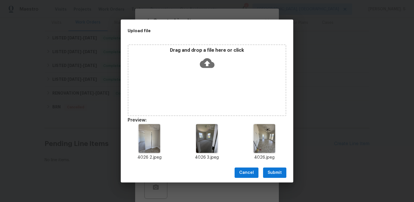
click at [276, 174] on span "Submit" at bounding box center [275, 172] width 14 height 7
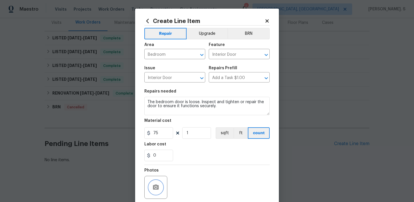
scroll to position [46, 0]
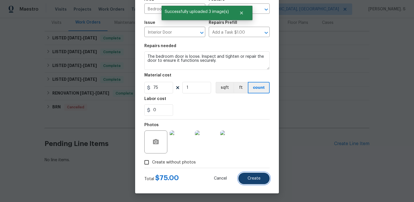
click at [263, 180] on button "Create" at bounding box center [253, 178] width 31 height 11
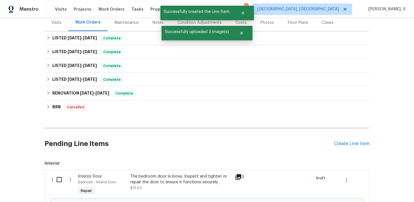
click at [59, 179] on input "checkbox" at bounding box center [61, 180] width 16 height 12
checkbox input "true"
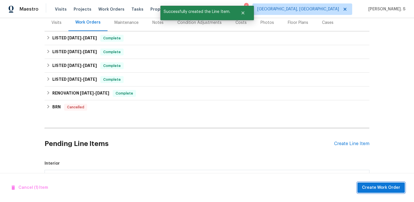
click at [393, 189] on span "Create Work Order" at bounding box center [381, 187] width 38 height 7
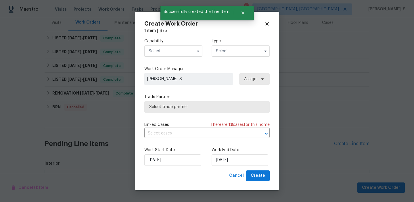
click at [175, 55] on input "text" at bounding box center [173, 50] width 58 height 11
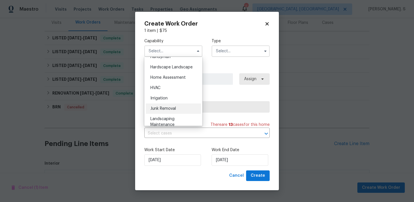
scroll to position [315, 0]
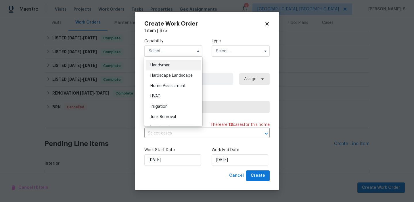
click at [165, 66] on span "Handyman" at bounding box center [160, 65] width 20 height 4
type input "Handyman"
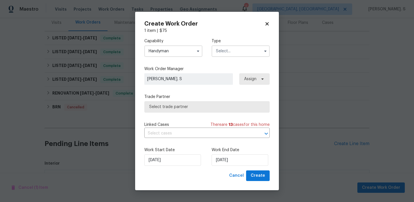
click at [232, 40] on label "Type" at bounding box center [241, 41] width 58 height 6
click at [232, 50] on input "text" at bounding box center [241, 50] width 58 height 11
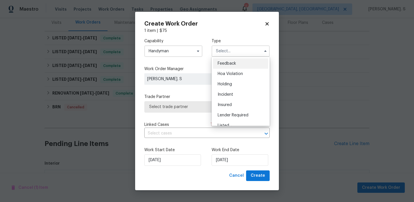
click at [233, 61] on div "Feedback" at bounding box center [240, 63] width 55 height 10
type input "Feedback"
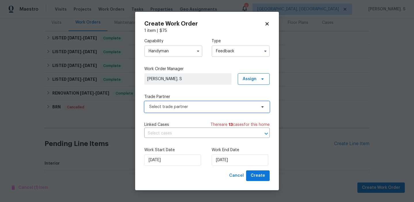
click at [217, 103] on span "Select trade partner" at bounding box center [206, 106] width 125 height 11
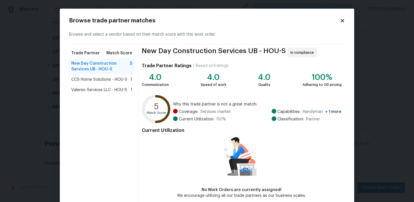
scroll to position [28, 0]
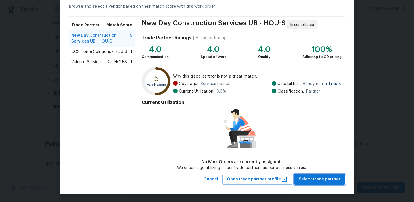
click at [321, 177] on span "Select trade partner" at bounding box center [320, 179] width 42 height 7
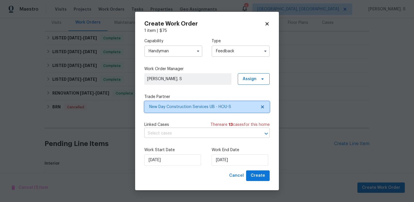
scroll to position [0, 0]
click at [181, 135] on input "text" at bounding box center [198, 133] width 109 height 9
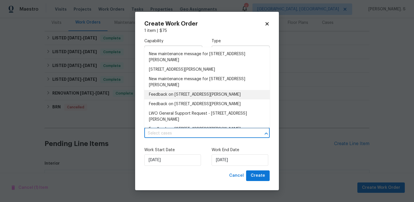
click at [185, 91] on li "Feedback on 4026 Reeves, Galveston, TX 77554" at bounding box center [206, 94] width 125 height 9
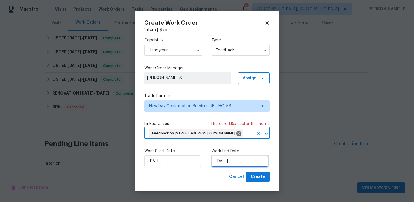
click at [227, 165] on input "[DATE]" at bounding box center [240, 161] width 57 height 11
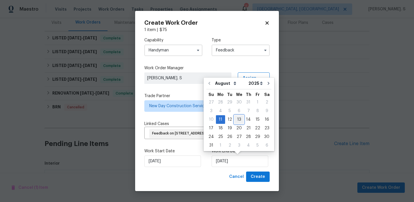
click at [235, 122] on div "13" at bounding box center [238, 120] width 9 height 8
type input "[DATE]"
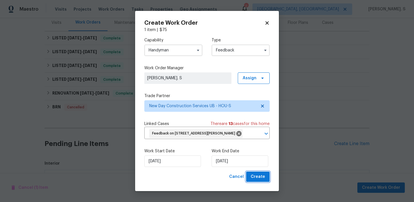
click at [258, 178] on span "Create" at bounding box center [258, 176] width 14 height 7
checkbox input "false"
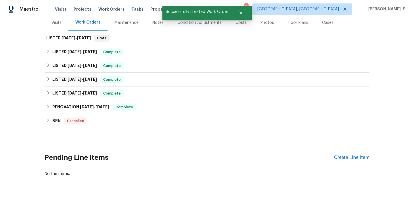
scroll to position [78, 0]
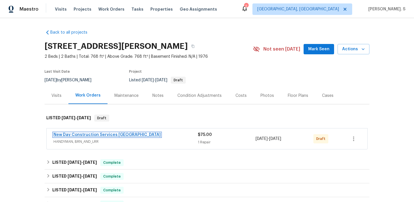
click at [65, 137] on link "New Day Construction Services [GEOGRAPHIC_DATA]" at bounding box center [106, 135] width 107 height 4
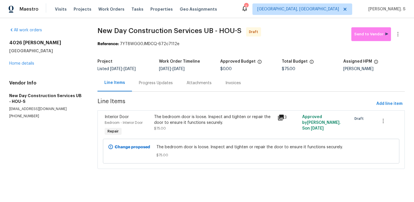
click at [157, 85] on div "Progress Updates" at bounding box center [156, 83] width 34 height 6
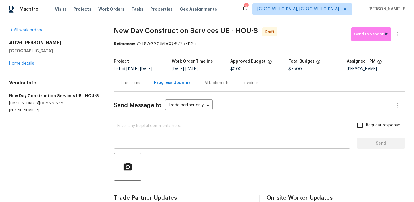
click at [163, 127] on textarea at bounding box center [231, 134] width 229 height 20
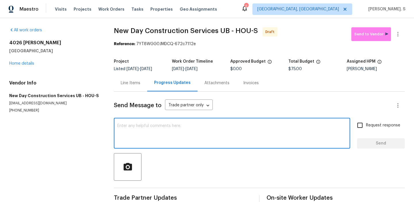
paste textarea "Hi, this is Glory with Opendoor. I’m confirming you received the WO for the pro…"
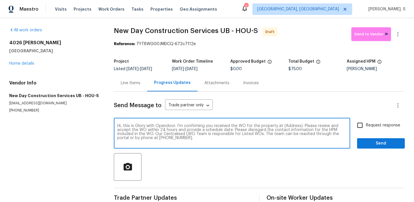
click at [297, 126] on textarea "Hi, this is Glory with Opendoor. I’m confirming you received the WO for the pro…" at bounding box center [231, 134] width 229 height 20
paste textarea "4026 Reeves, Galveston, TX 77554"
type textarea "Hi, this is Glory with Opendoor. I’m confirming you received the WO for the pro…"
click at [403, 34] on button "button" at bounding box center [398, 34] width 14 height 14
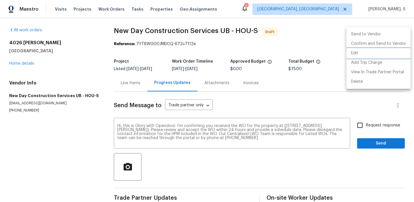
click at [365, 52] on li "Edit" at bounding box center [378, 53] width 64 height 9
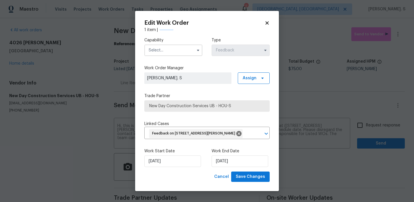
click at [153, 37] on div "Capability Type Feedback" at bounding box center [206, 47] width 125 height 28
click at [158, 49] on input "text" at bounding box center [173, 50] width 58 height 11
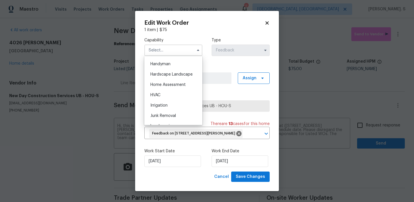
scroll to position [304, 0]
click at [166, 69] on div "Gutters" at bounding box center [173, 65] width 55 height 10
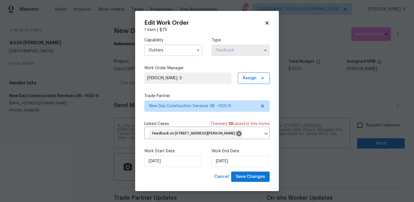
click at [178, 54] on input "Gutters" at bounding box center [173, 50] width 58 height 11
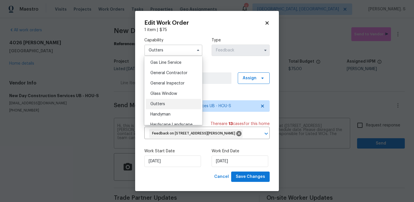
scroll to position [282, 0]
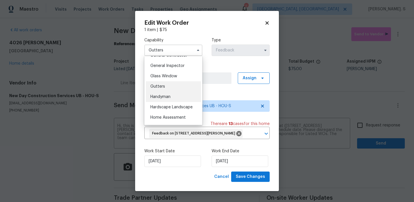
click at [178, 101] on div "Handyman" at bounding box center [173, 97] width 55 height 10
type input "Handyman"
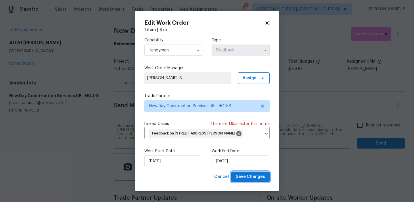
click at [254, 177] on span "Save Changes" at bounding box center [250, 176] width 29 height 7
click at [371, 122] on body "Maestro Visits Projects Work Orders Tasks Properties Geo Assignments 2 Albuquer…" at bounding box center [207, 101] width 414 height 202
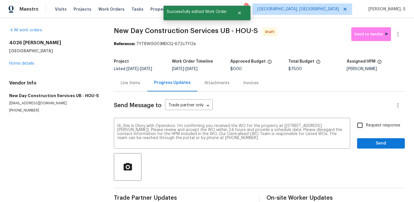
click at [371, 126] on span "Request response" at bounding box center [383, 125] width 34 height 6
click at [366, 126] on input "Request response" at bounding box center [360, 125] width 12 height 12
checkbox input "true"
click at [374, 148] on button "Send" at bounding box center [381, 143] width 48 height 11
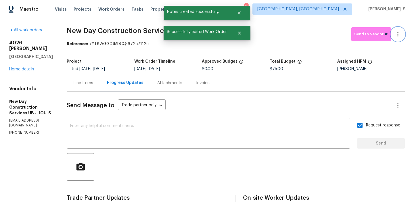
click at [402, 33] on button "button" at bounding box center [398, 34] width 14 height 14
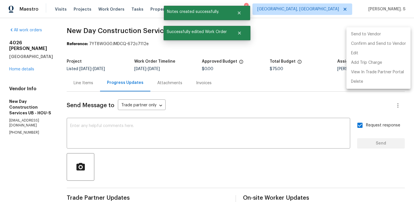
click at [401, 38] on li "Send to Vendor" at bounding box center [378, 34] width 64 height 9
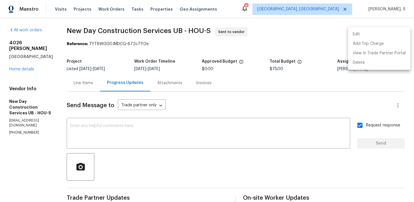
click at [108, 35] on div at bounding box center [207, 101] width 414 height 202
click at [108, 35] on div "Edit Add Trip Charge View In Trade Partner Portal Delete" at bounding box center [207, 101] width 414 height 202
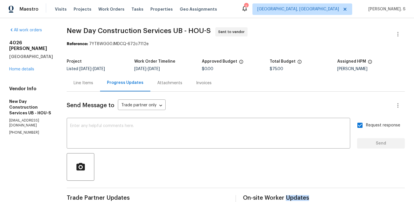
click at [108, 35] on span "New Day Construction Services UB - HOU-S Sent to vendor" at bounding box center [229, 34] width 324 height 14
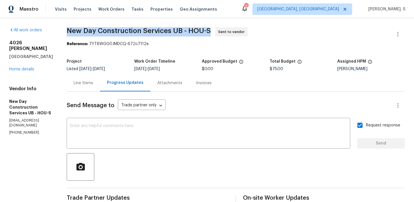
click at [108, 35] on span "New Day Construction Services UB - HOU-S Sent to vendor" at bounding box center [229, 34] width 324 height 14
copy span "New Day Construction Services UB - HOU-S"
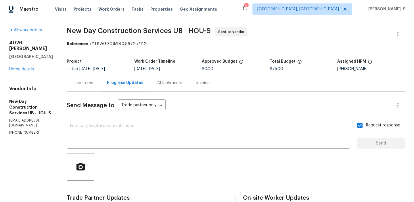
drag, startPoint x: 97, startPoint y: 43, endPoint x: 239, endPoint y: 43, distance: 142.6
click at [238, 43] on div "Reference: 7YT8WGG0JMDCQ-672c7112e" at bounding box center [236, 44] width 338 height 6
drag, startPoint x: 105, startPoint y: 43, endPoint x: 219, endPoint y: 43, distance: 114.4
click at [219, 43] on div "Reference: 7YT8WGG0JMDCQ-672c7112e" at bounding box center [236, 44] width 338 height 6
copy div "7YT8WGG0JMDCQ-672c7112e"
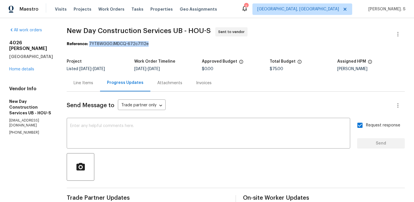
scroll to position [57, 0]
